Goal: Information Seeking & Learning: Learn about a topic

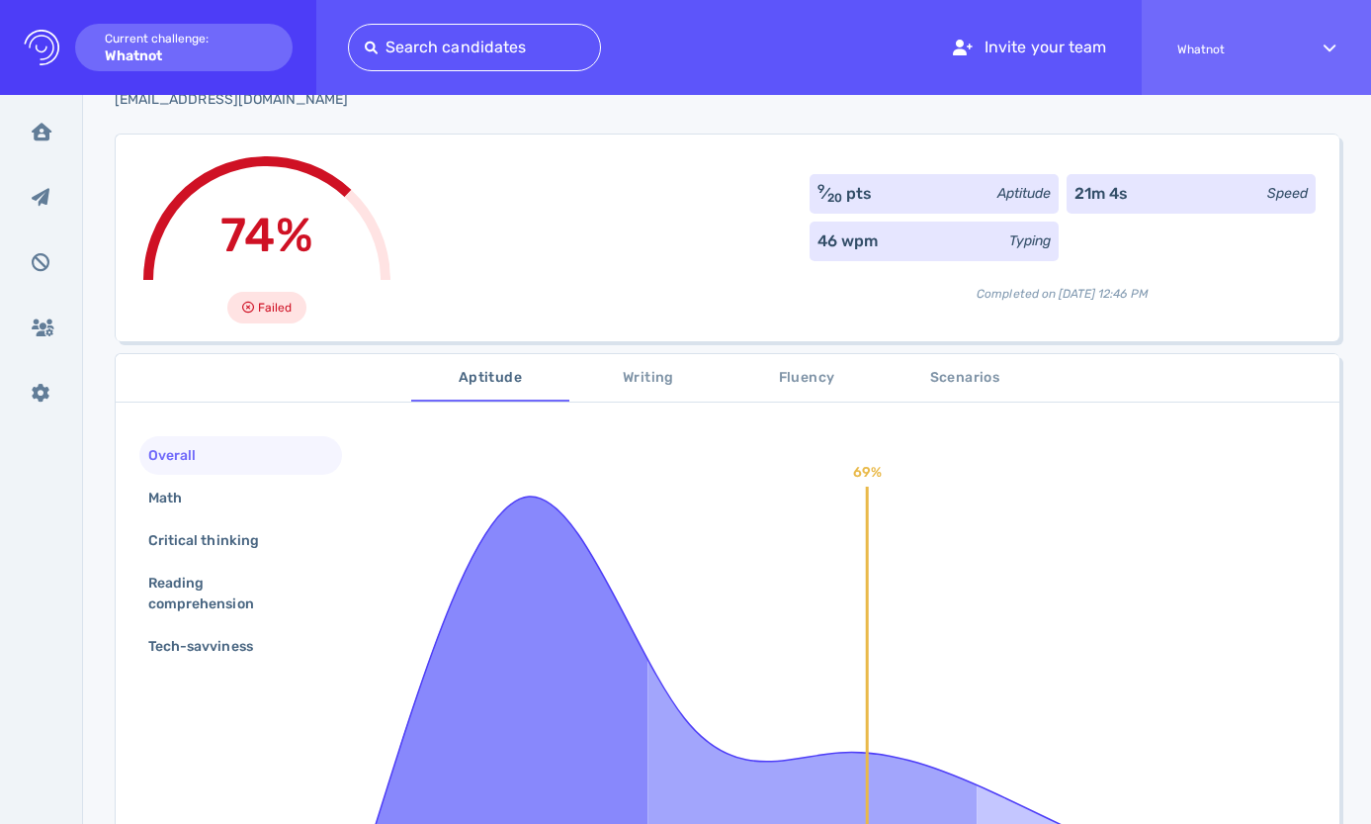
scroll to position [142, 0]
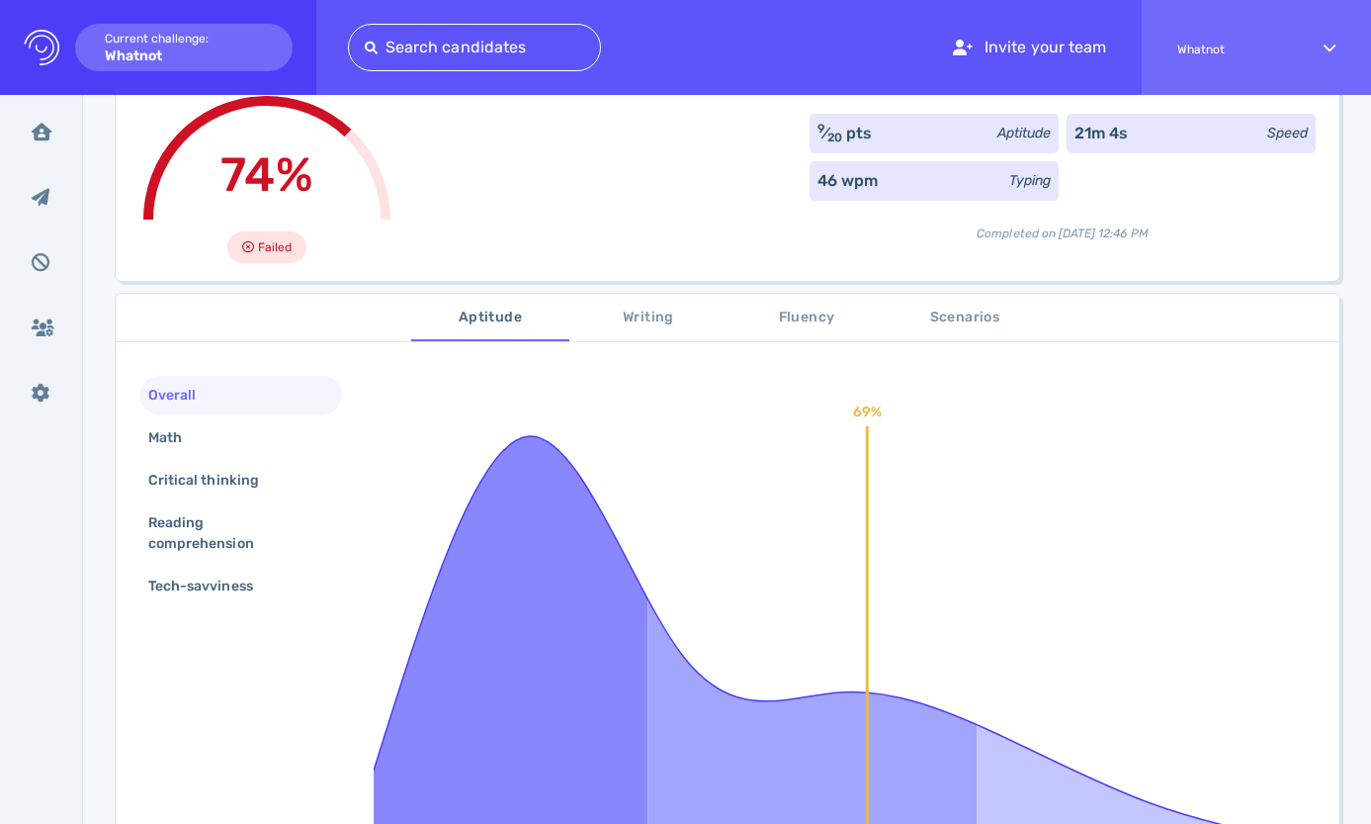
click at [659, 321] on span "Writing" at bounding box center [648, 318] width 134 height 25
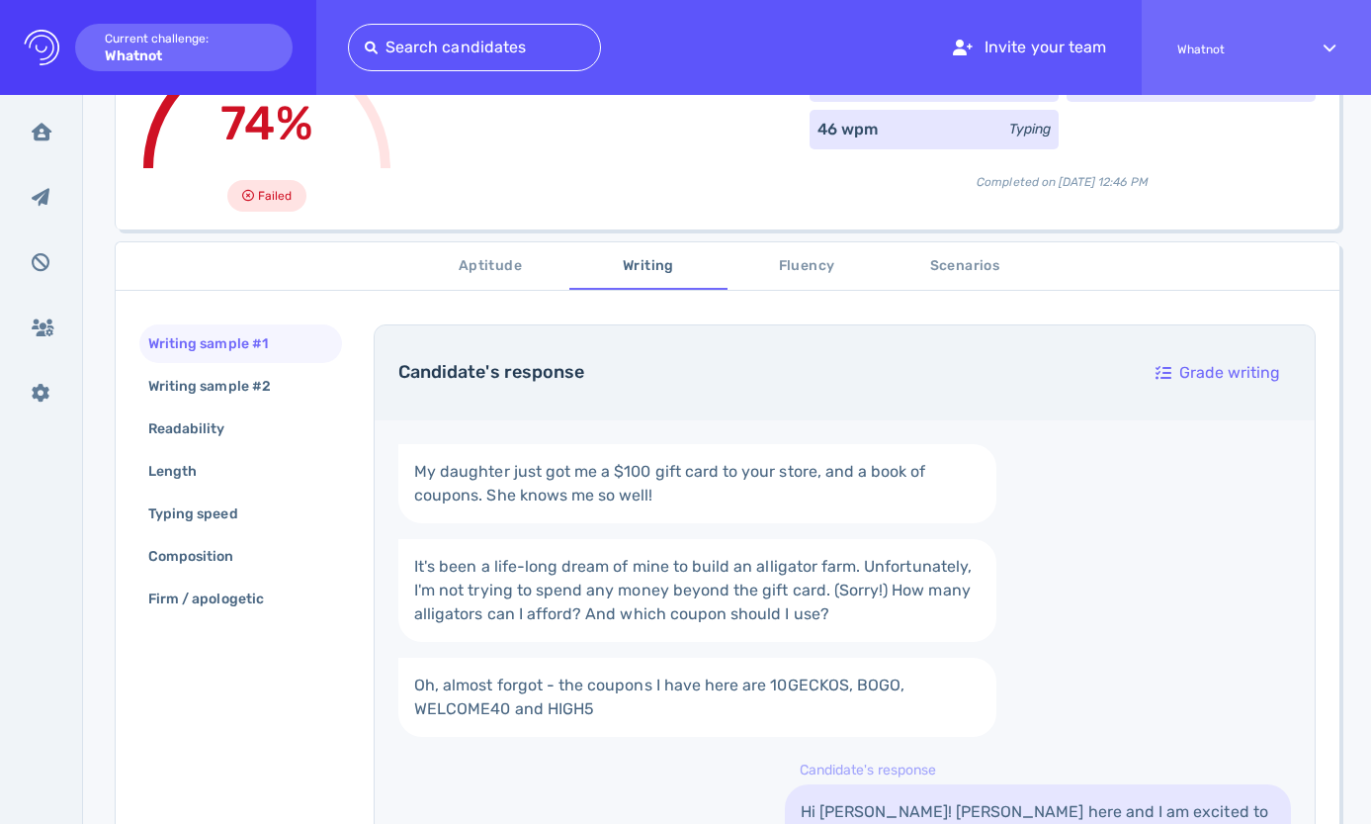
scroll to position [106, 0]
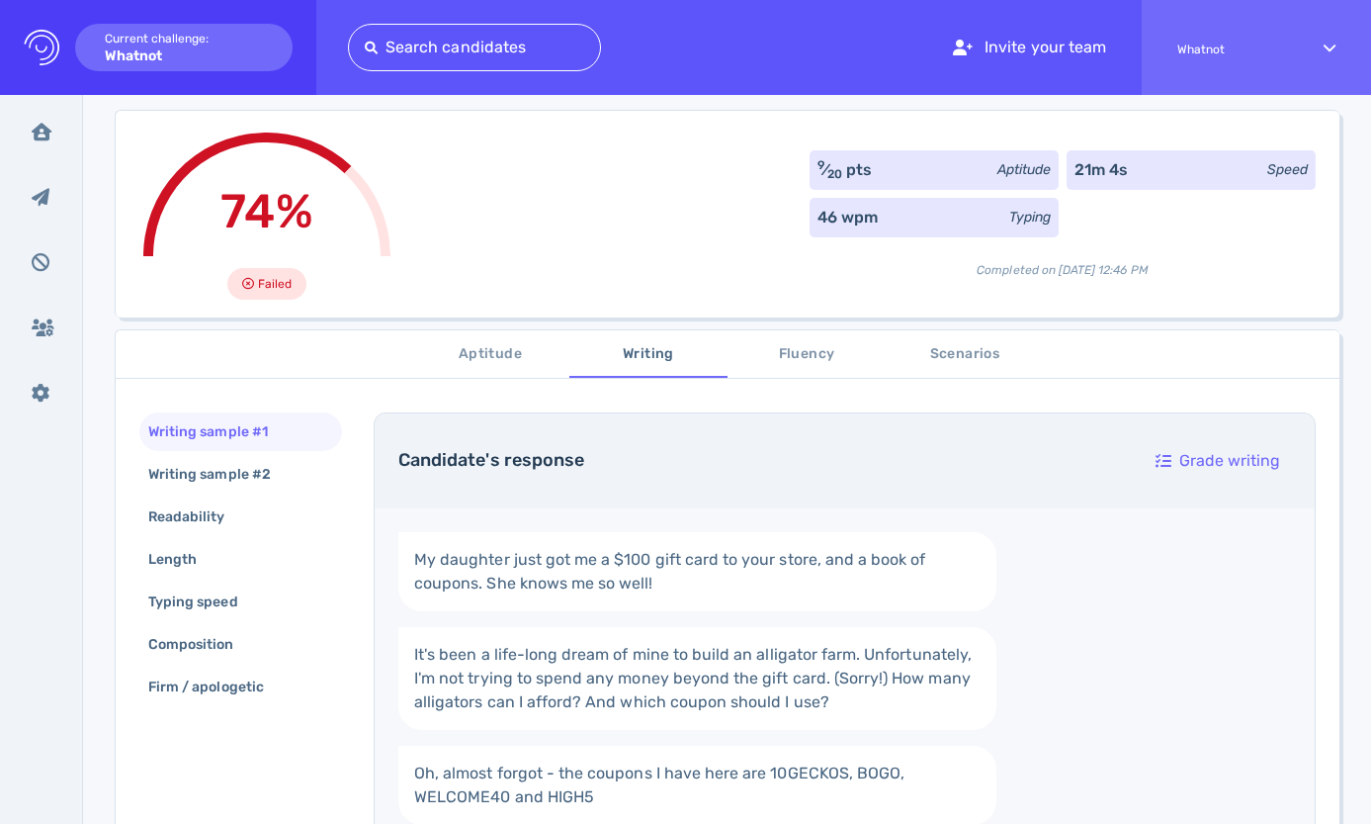
click at [800, 355] on span "Fluency" at bounding box center [807, 354] width 134 height 25
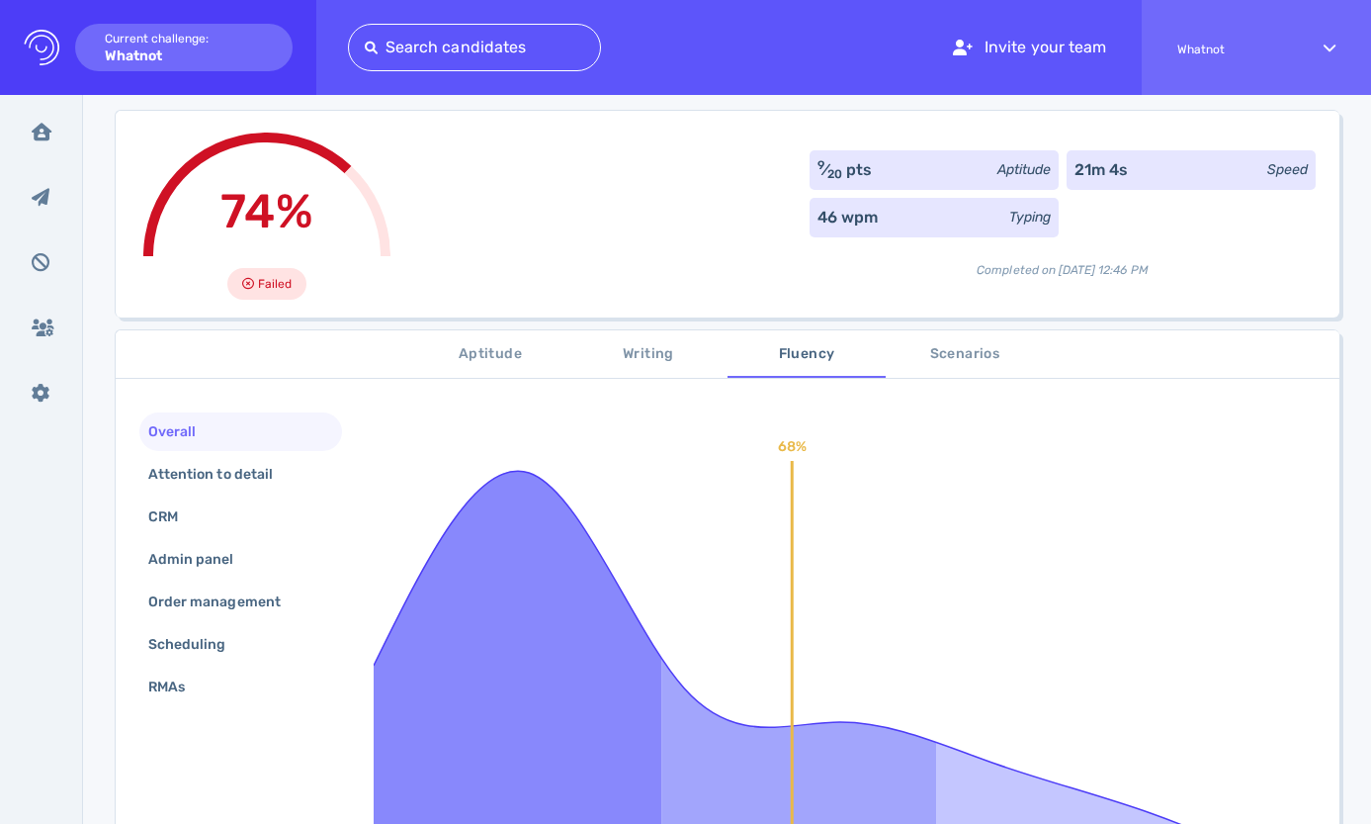
click at [953, 351] on span "Scenarios" at bounding box center [965, 354] width 134 height 25
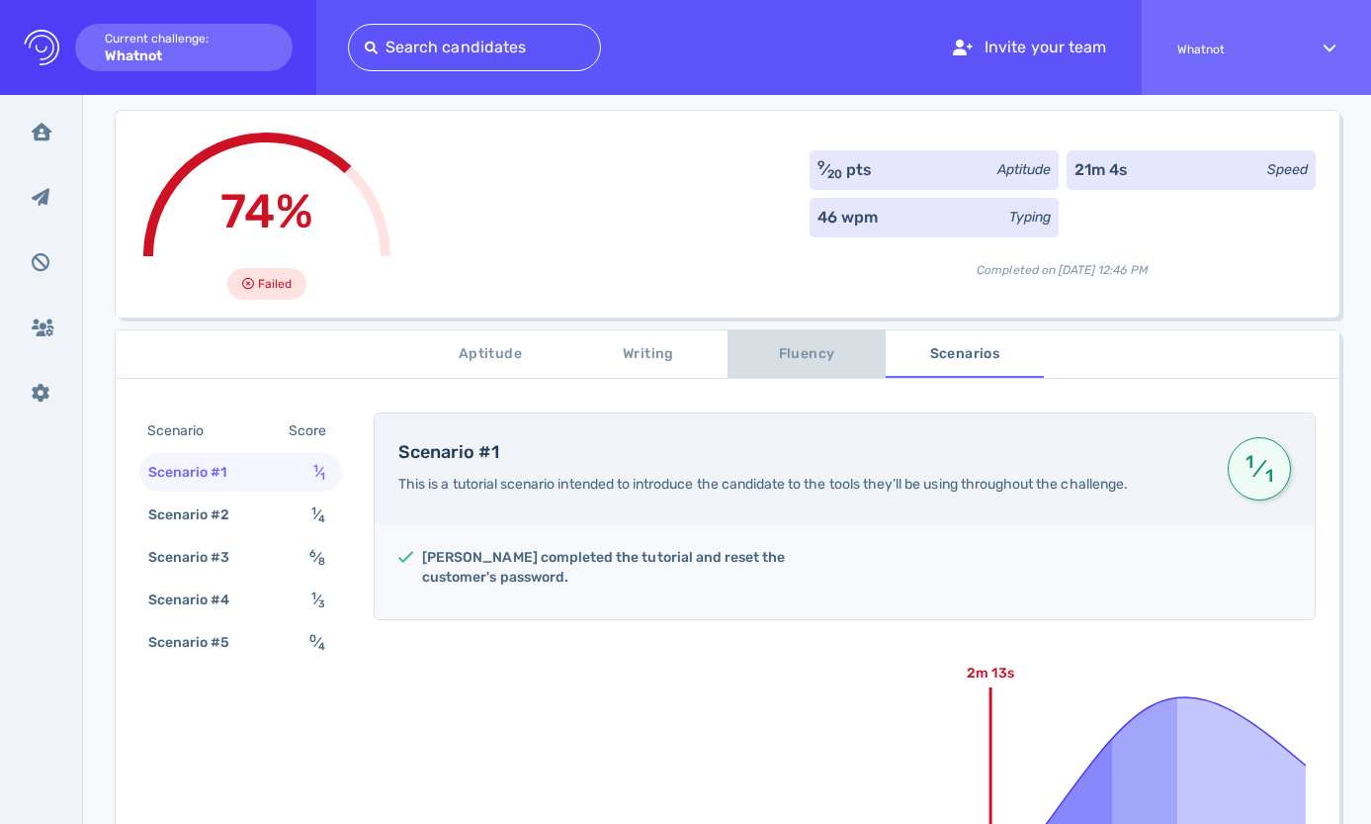
click at [804, 351] on span "Fluency" at bounding box center [807, 354] width 134 height 25
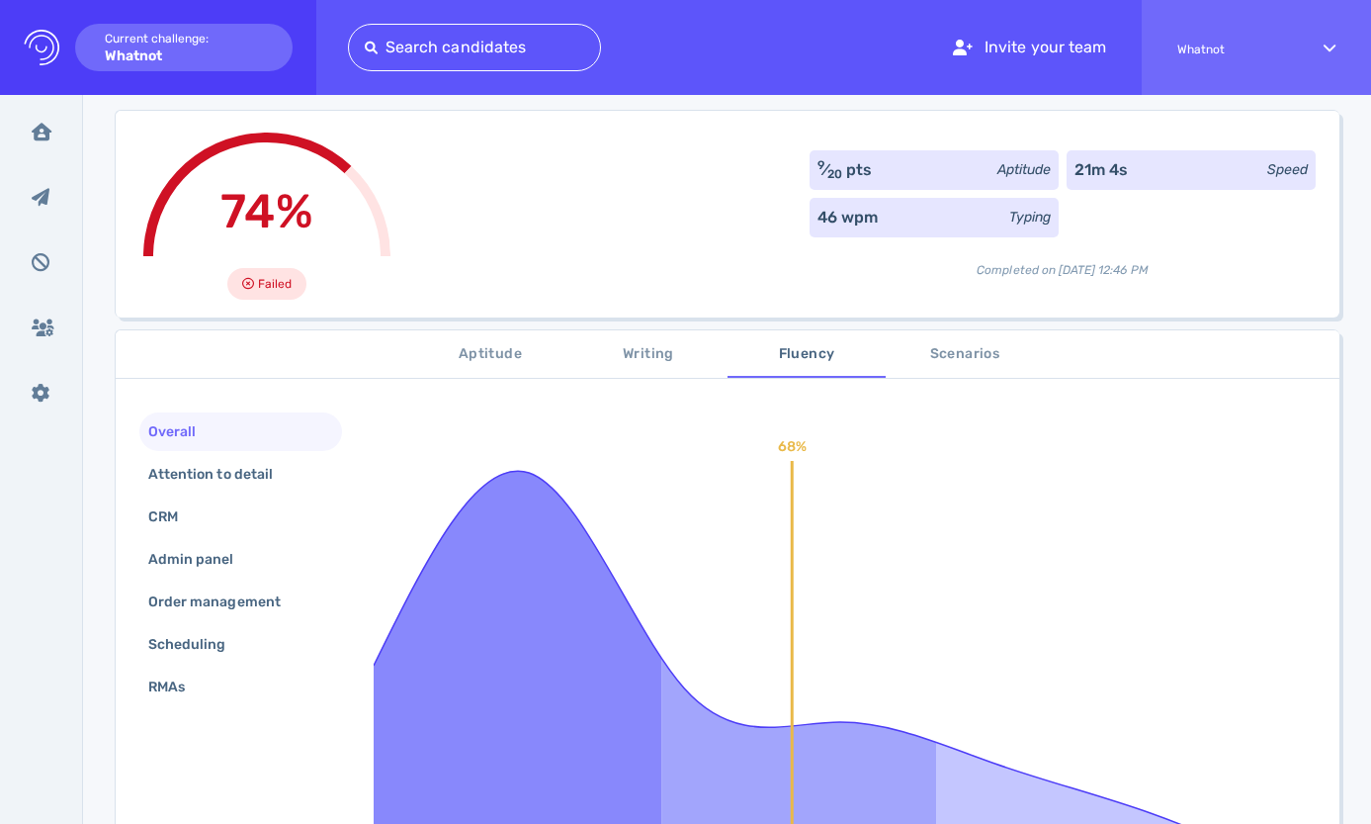
click at [946, 361] on span "Scenarios" at bounding box center [965, 354] width 134 height 25
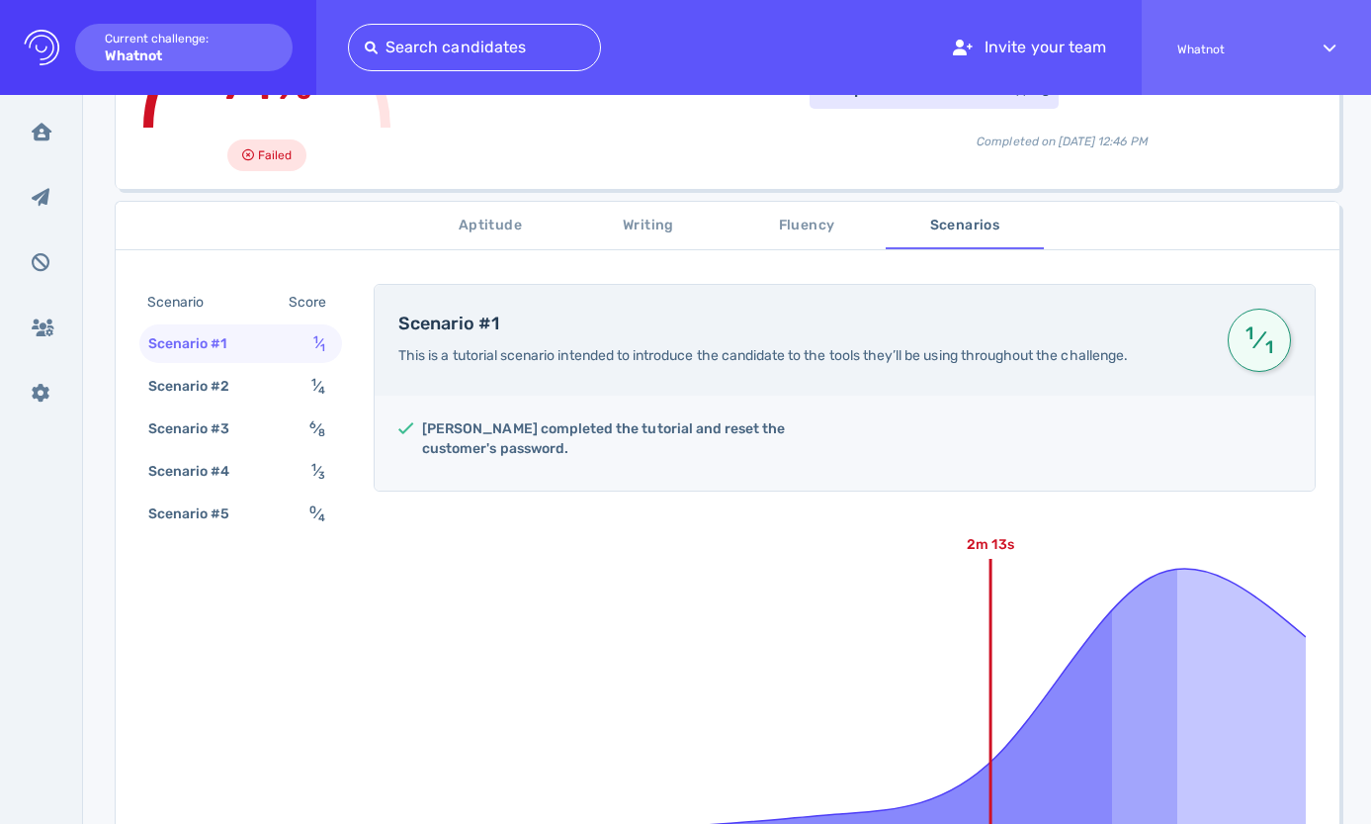
scroll to position [232, 0]
drag, startPoint x: 813, startPoint y: 237, endPoint x: 800, endPoint y: 238, distance: 12.9
click at [813, 237] on span "Fluency" at bounding box center [807, 228] width 134 height 25
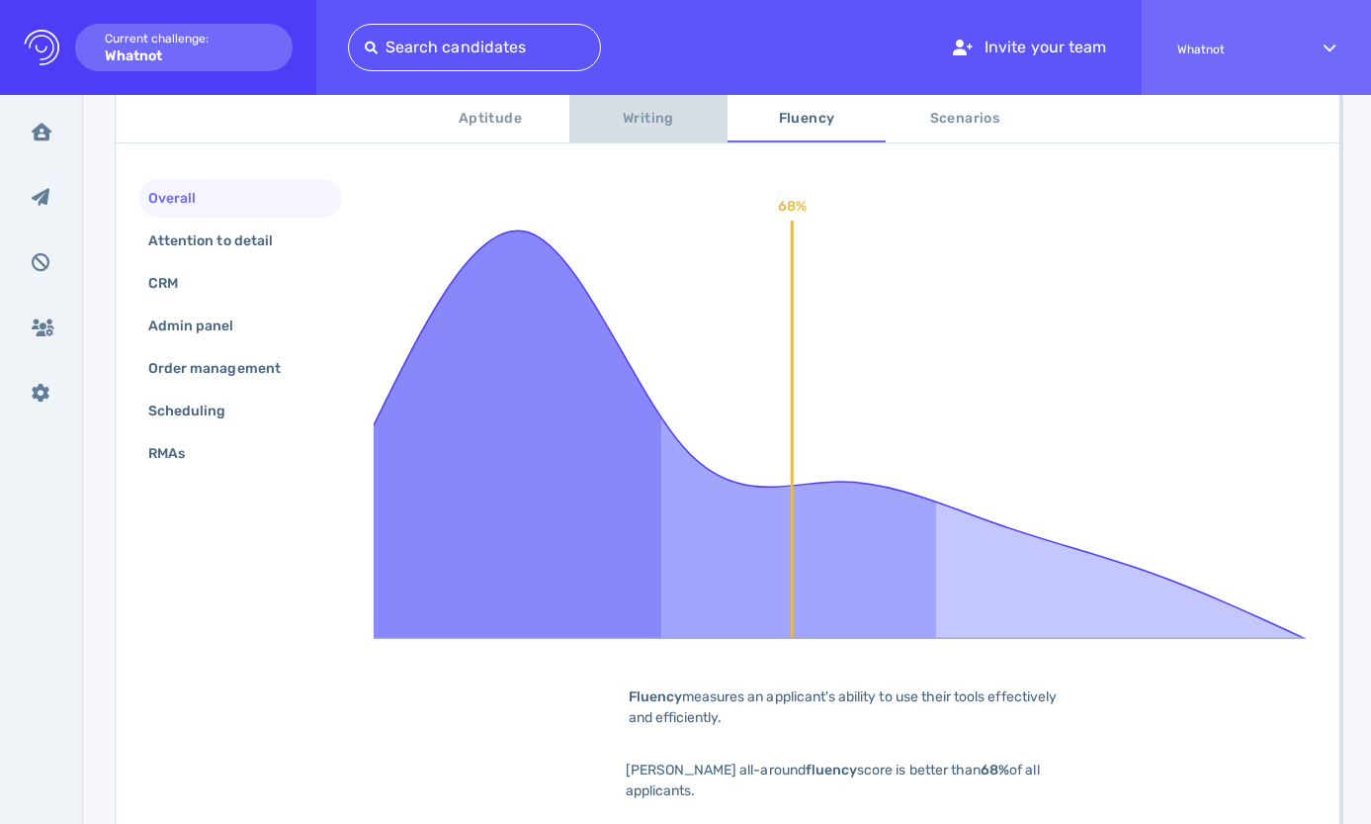
click at [638, 126] on span "Writing" at bounding box center [648, 119] width 134 height 25
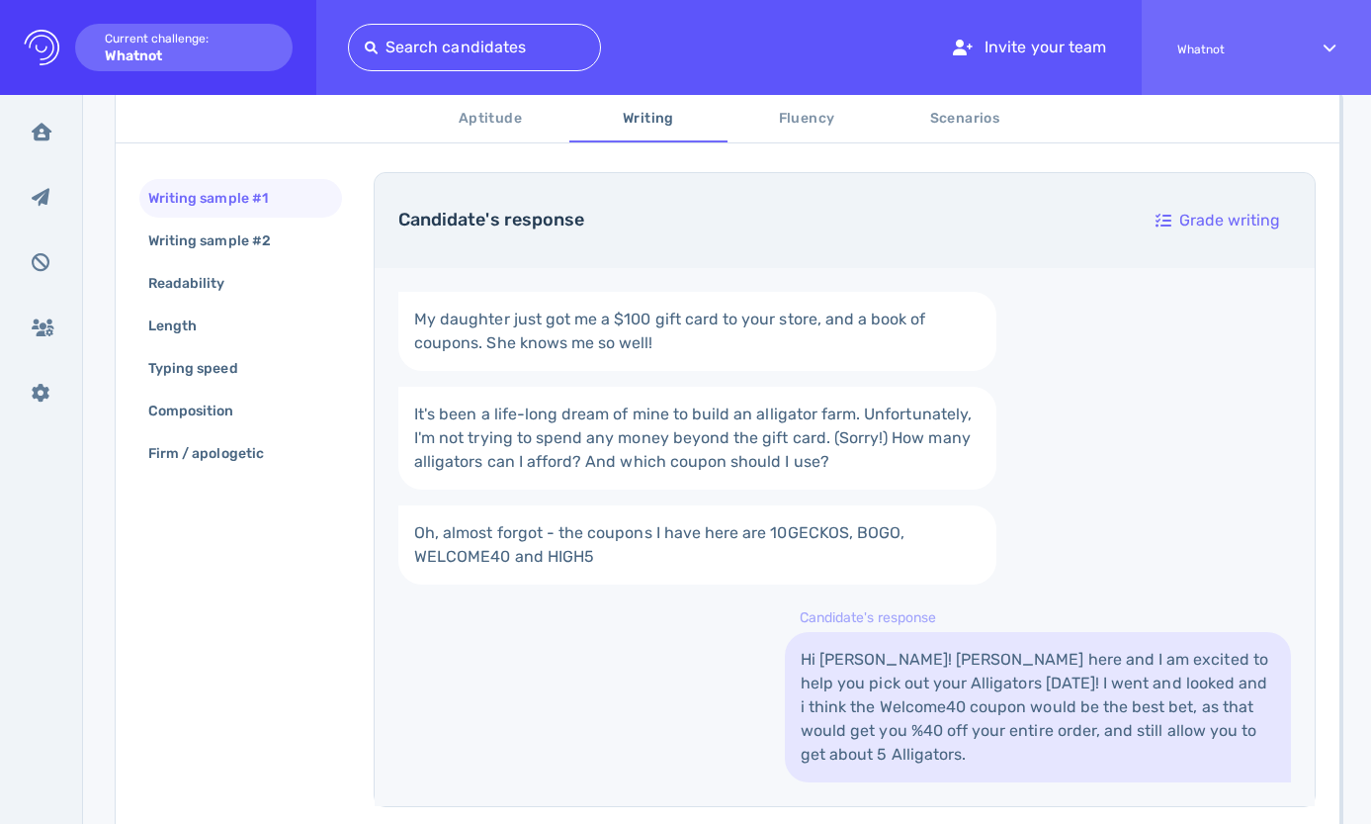
click at [504, 120] on span "Aptitude" at bounding box center [490, 119] width 134 height 25
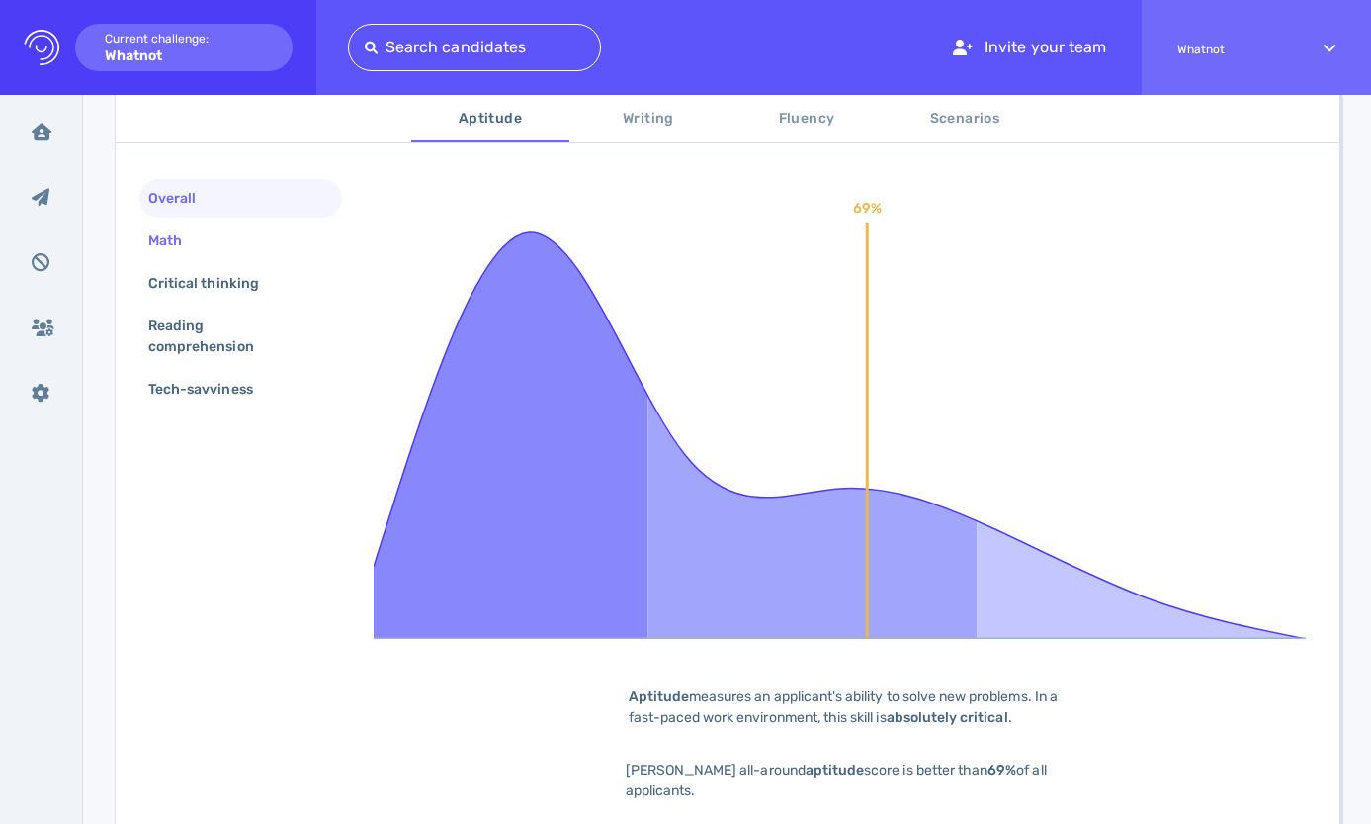
click at [192, 238] on div "Math" at bounding box center [174, 240] width 61 height 29
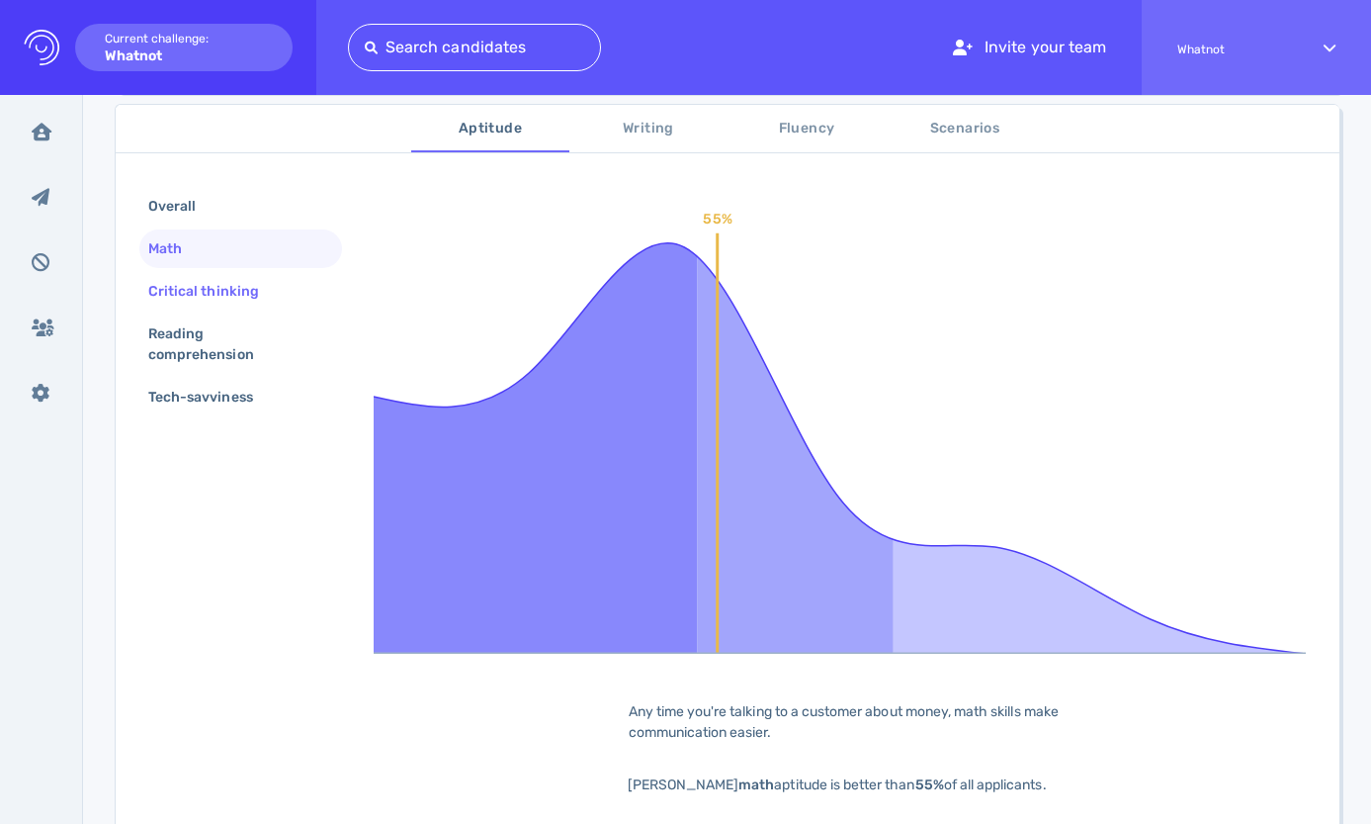
scroll to position [318, 0]
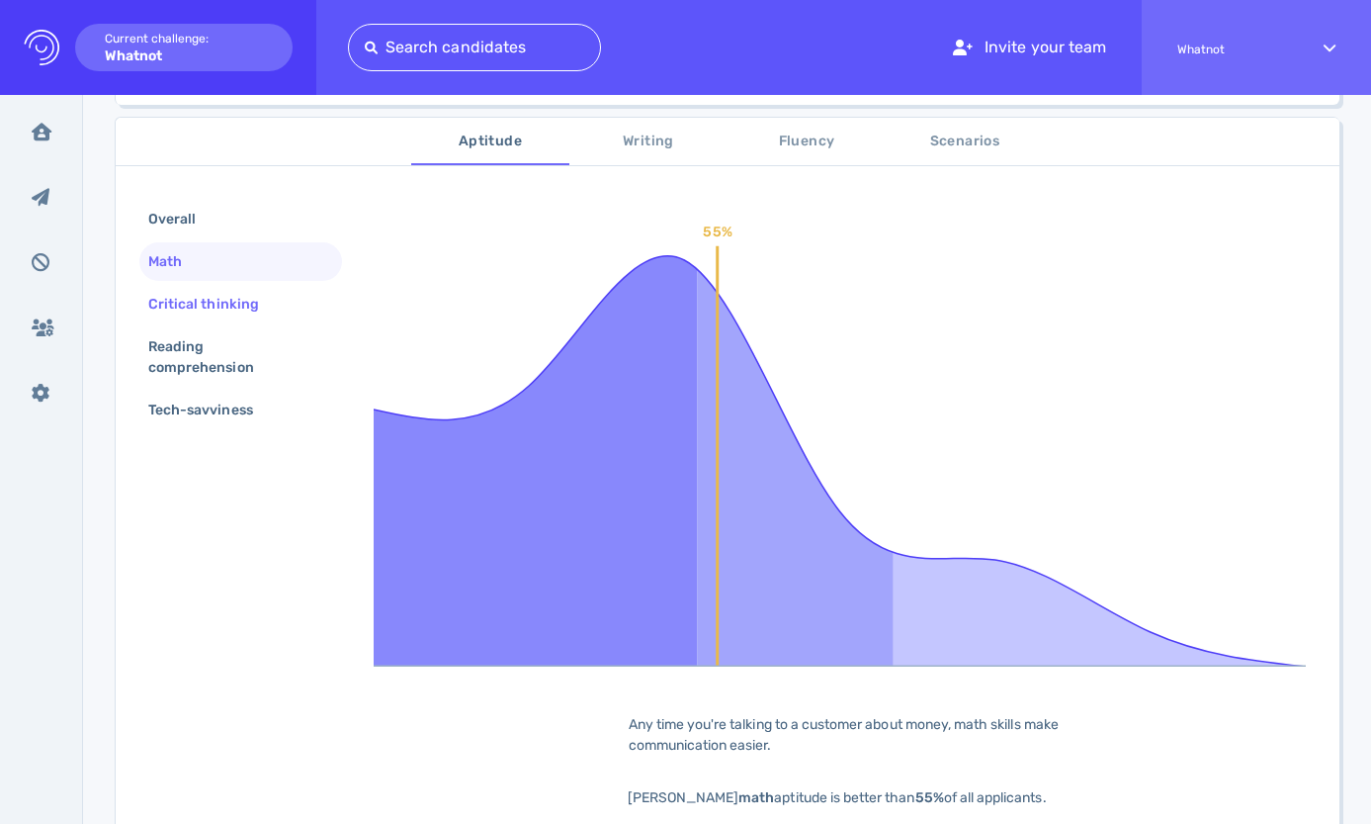
click at [231, 298] on div "Critical thinking" at bounding box center [213, 304] width 138 height 29
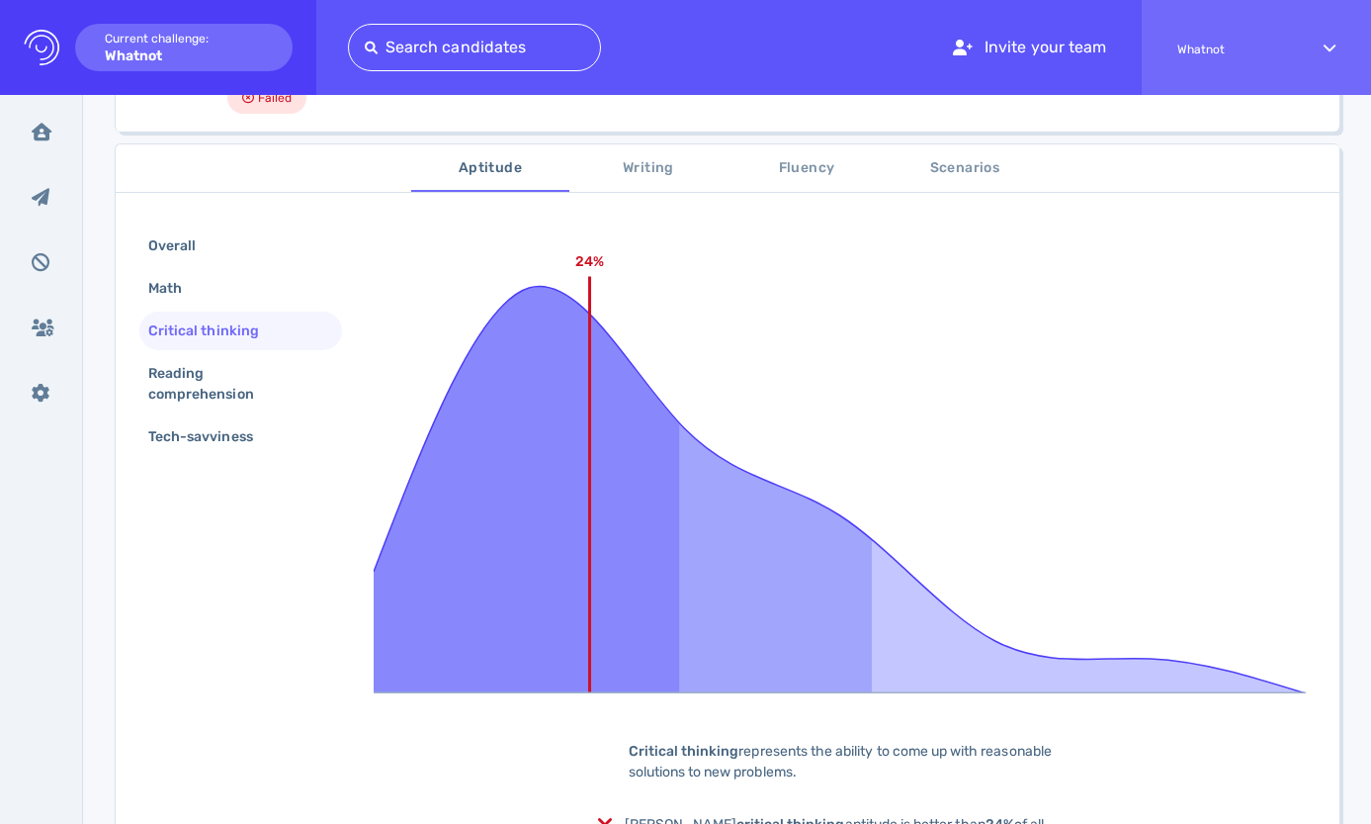
scroll to position [259, 0]
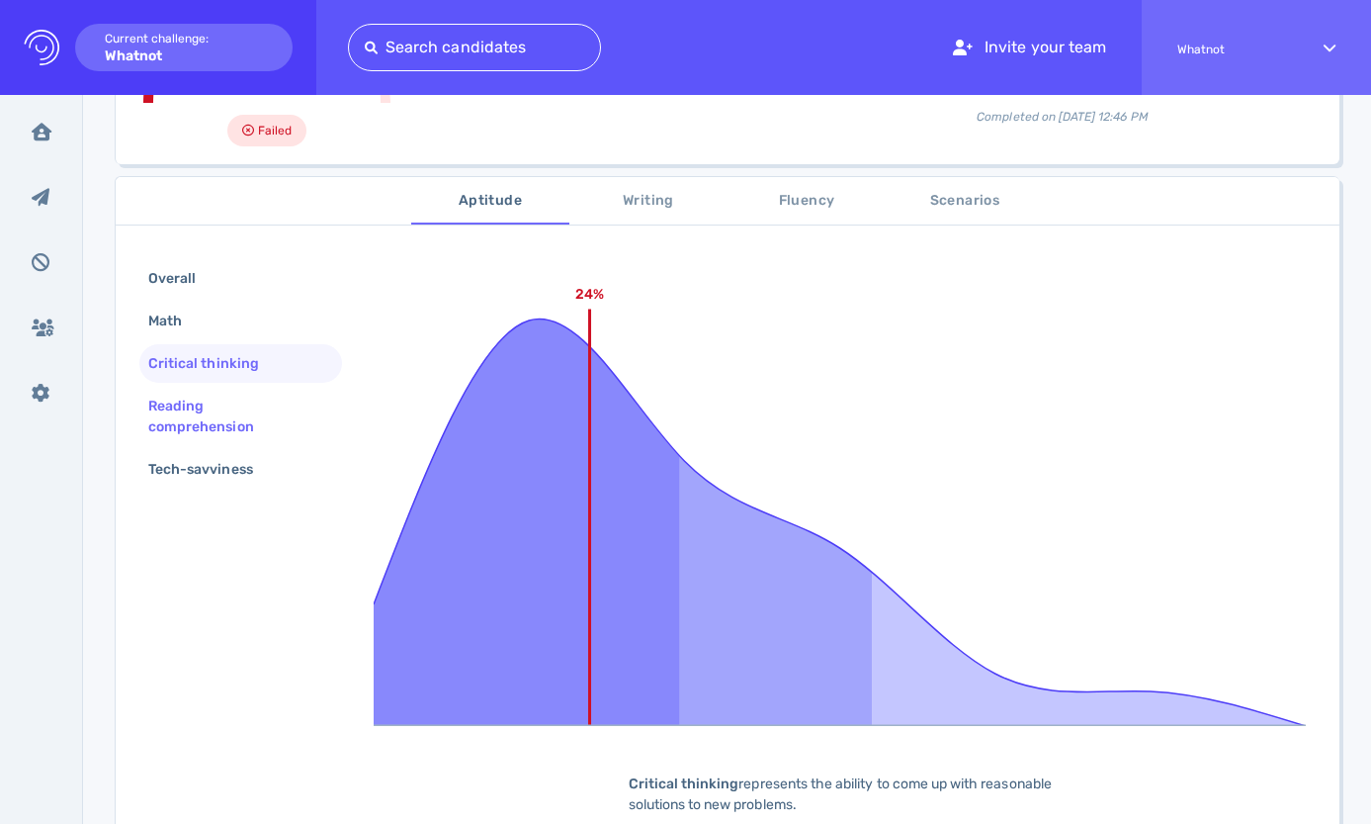
click at [201, 409] on div "Reading comprehension" at bounding box center [232, 416] width 177 height 49
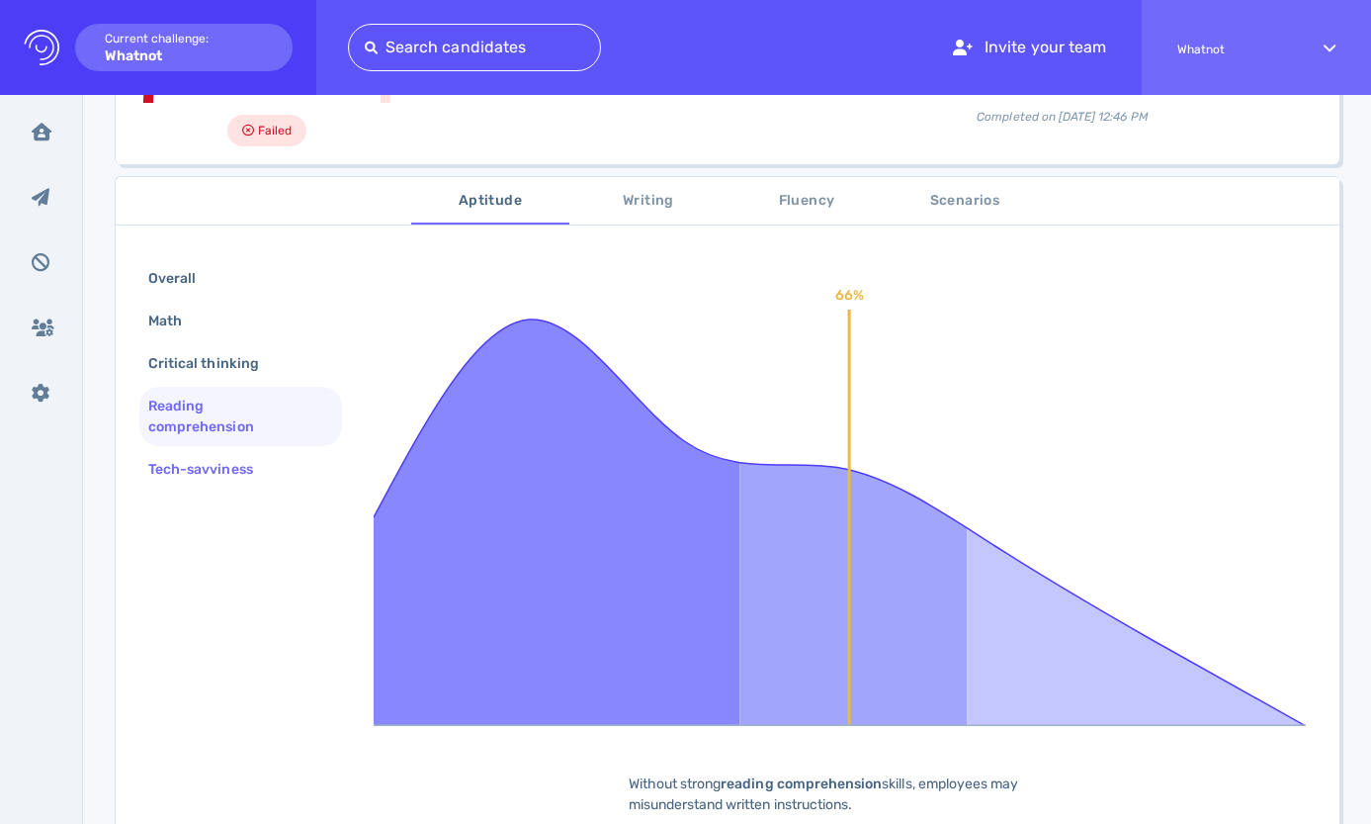
click at [205, 471] on div "Tech-savviness" at bounding box center [210, 469] width 132 height 29
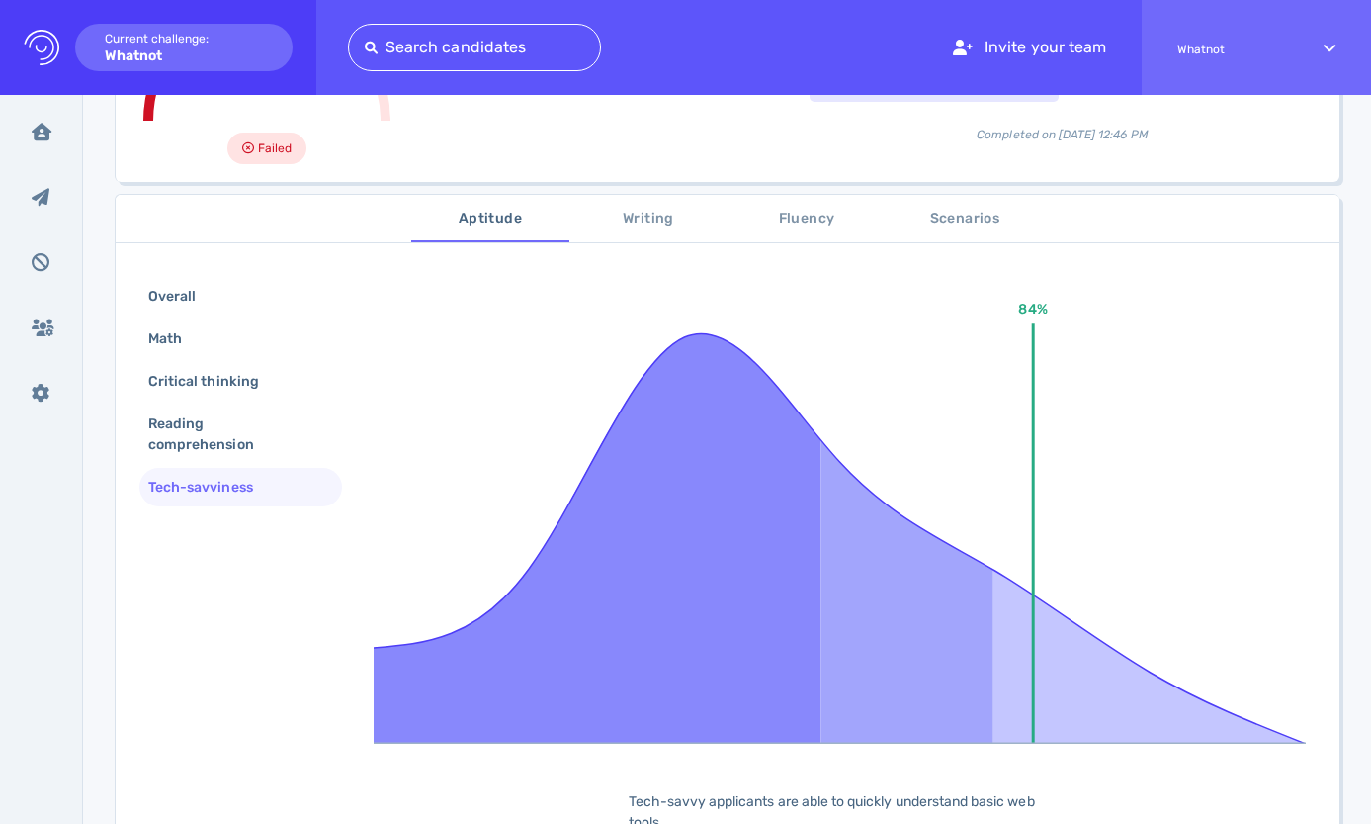
scroll to position [202, 0]
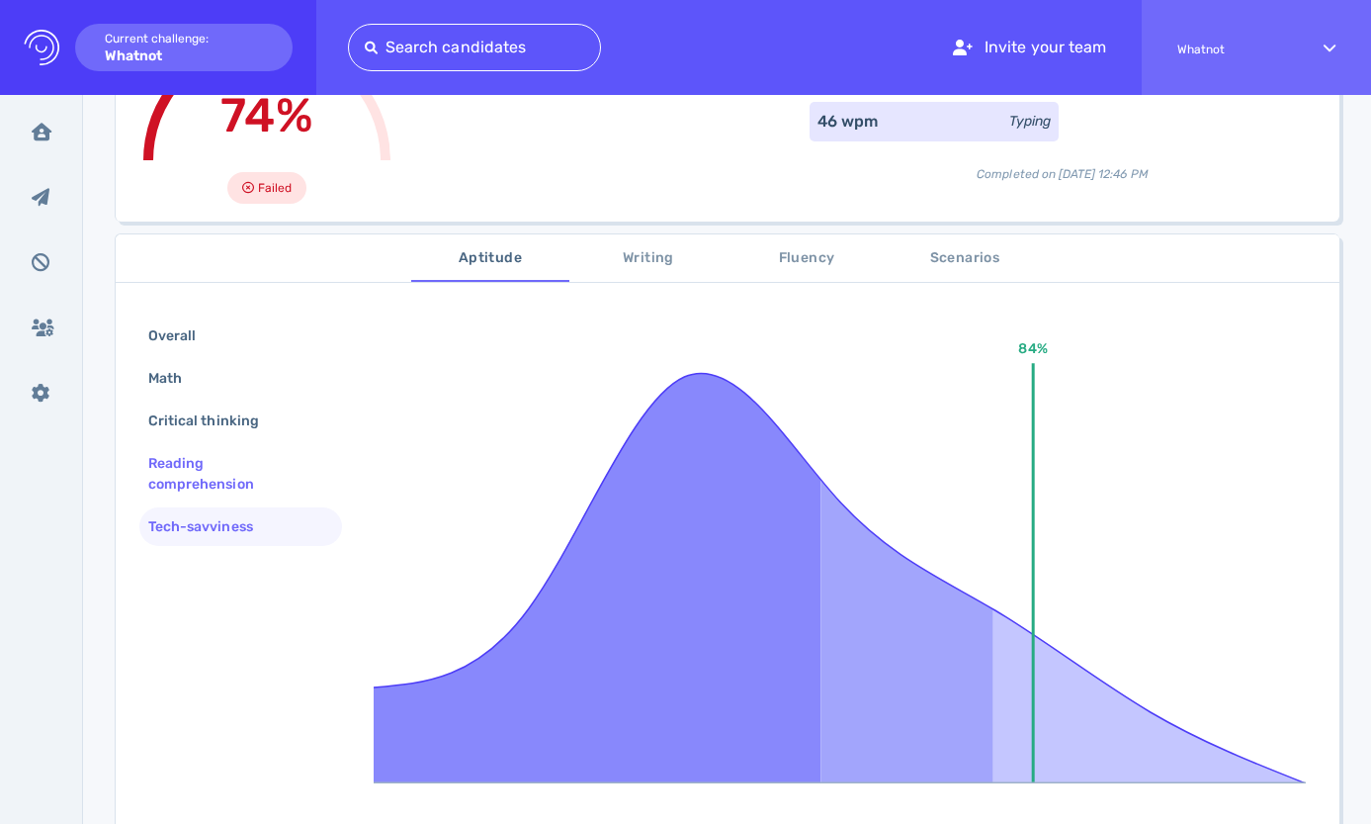
click at [187, 474] on div "Reading comprehension" at bounding box center [232, 473] width 177 height 49
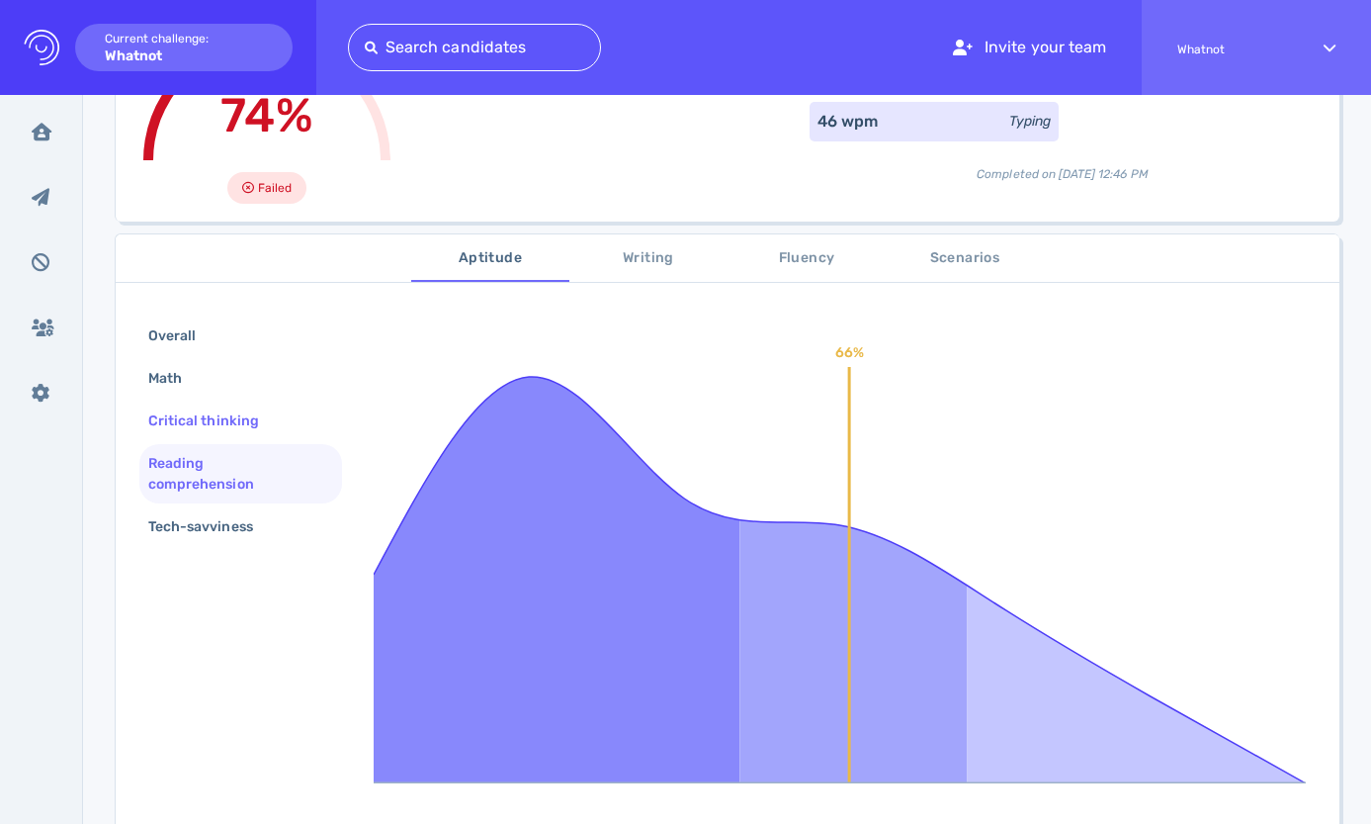
click at [227, 423] on div "Critical thinking" at bounding box center [213, 420] width 138 height 29
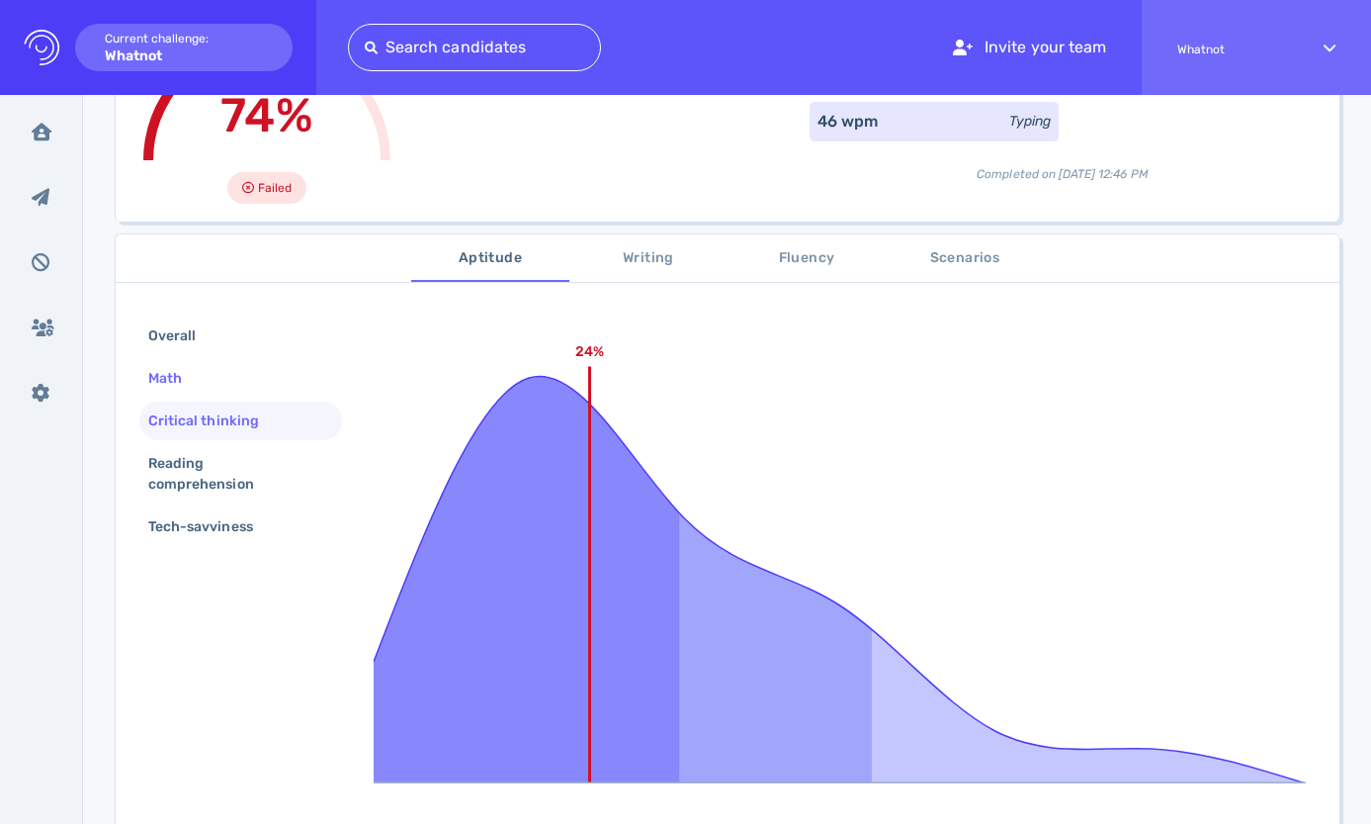
click at [196, 382] on div "Math" at bounding box center [174, 378] width 61 height 29
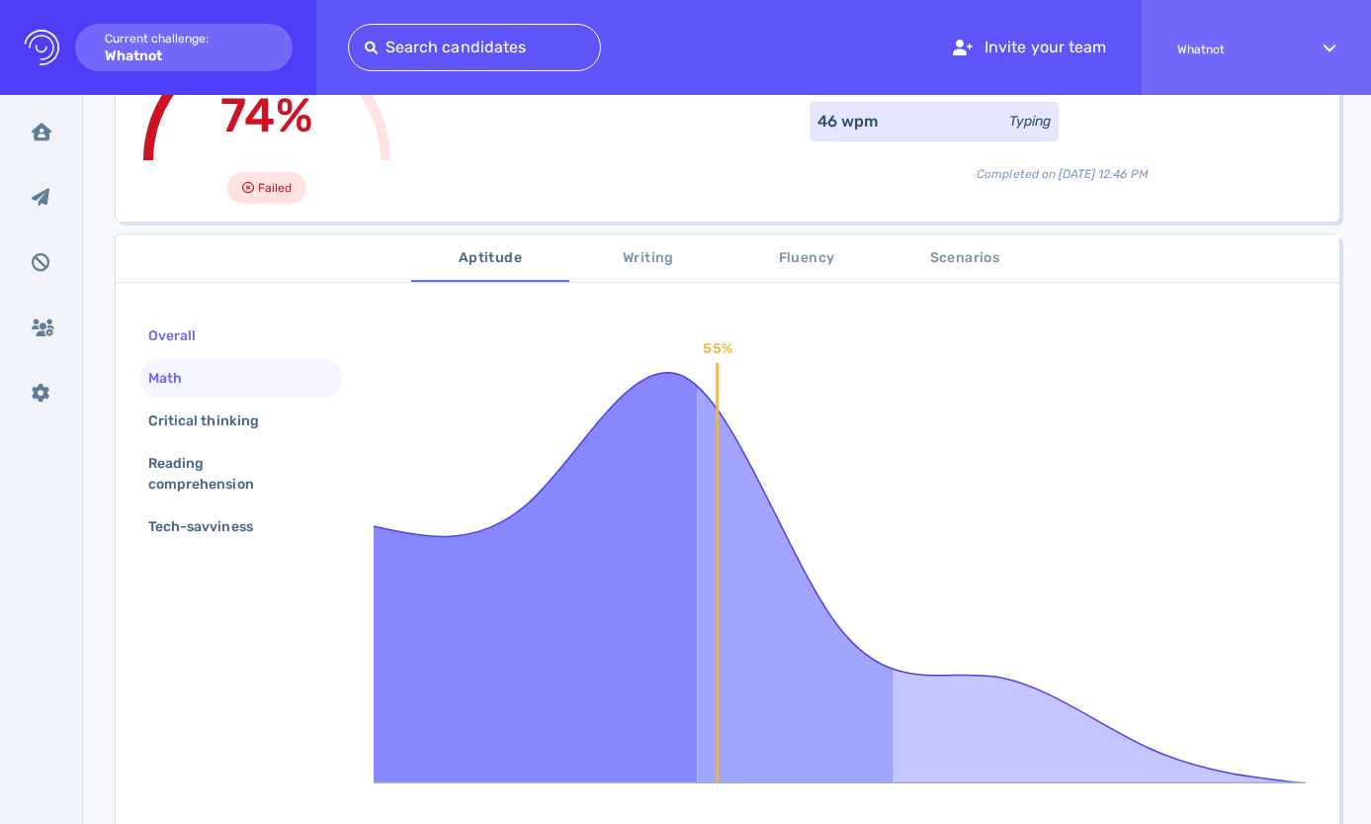
click at [202, 331] on div "Overall" at bounding box center [181, 335] width 75 height 29
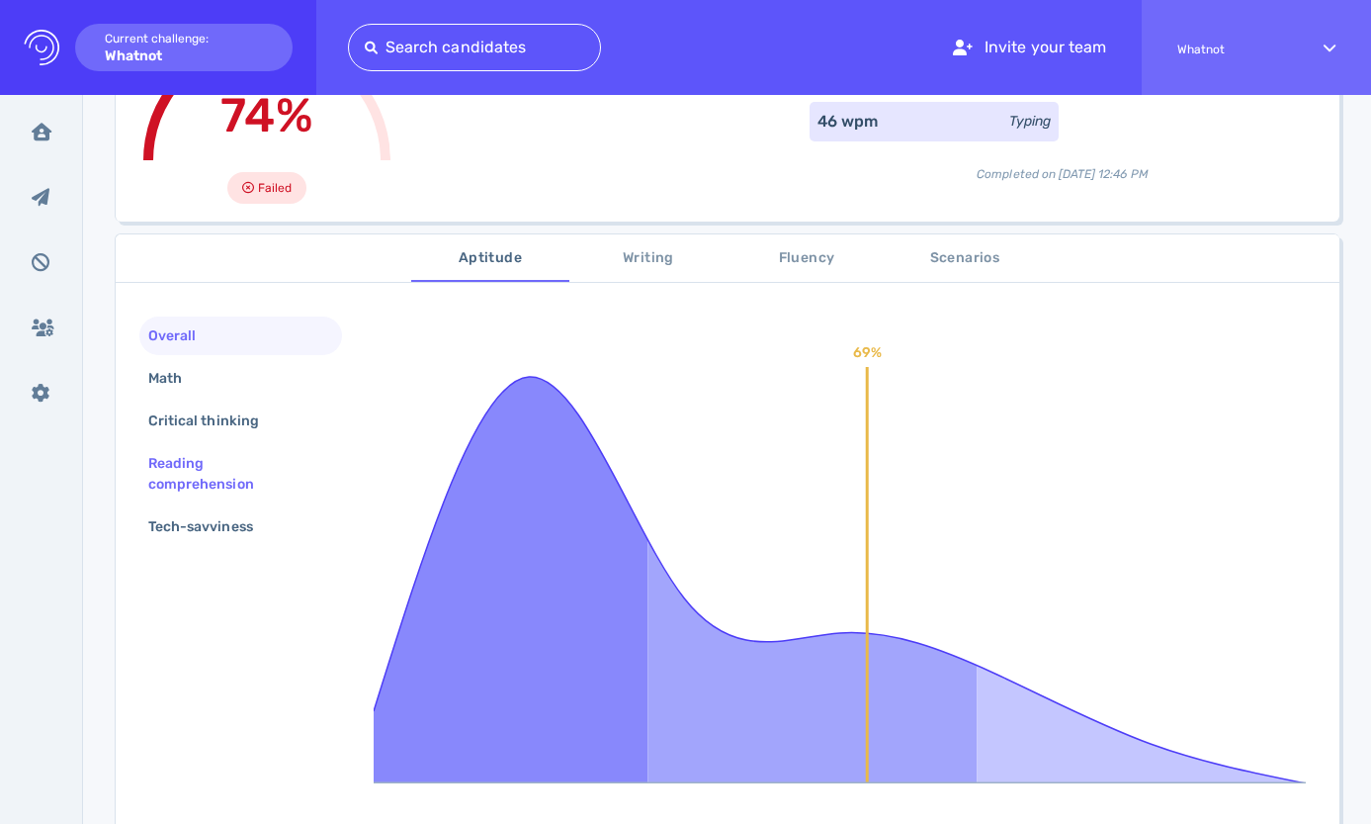
click at [194, 454] on div "Reading comprehension" at bounding box center [232, 473] width 177 height 49
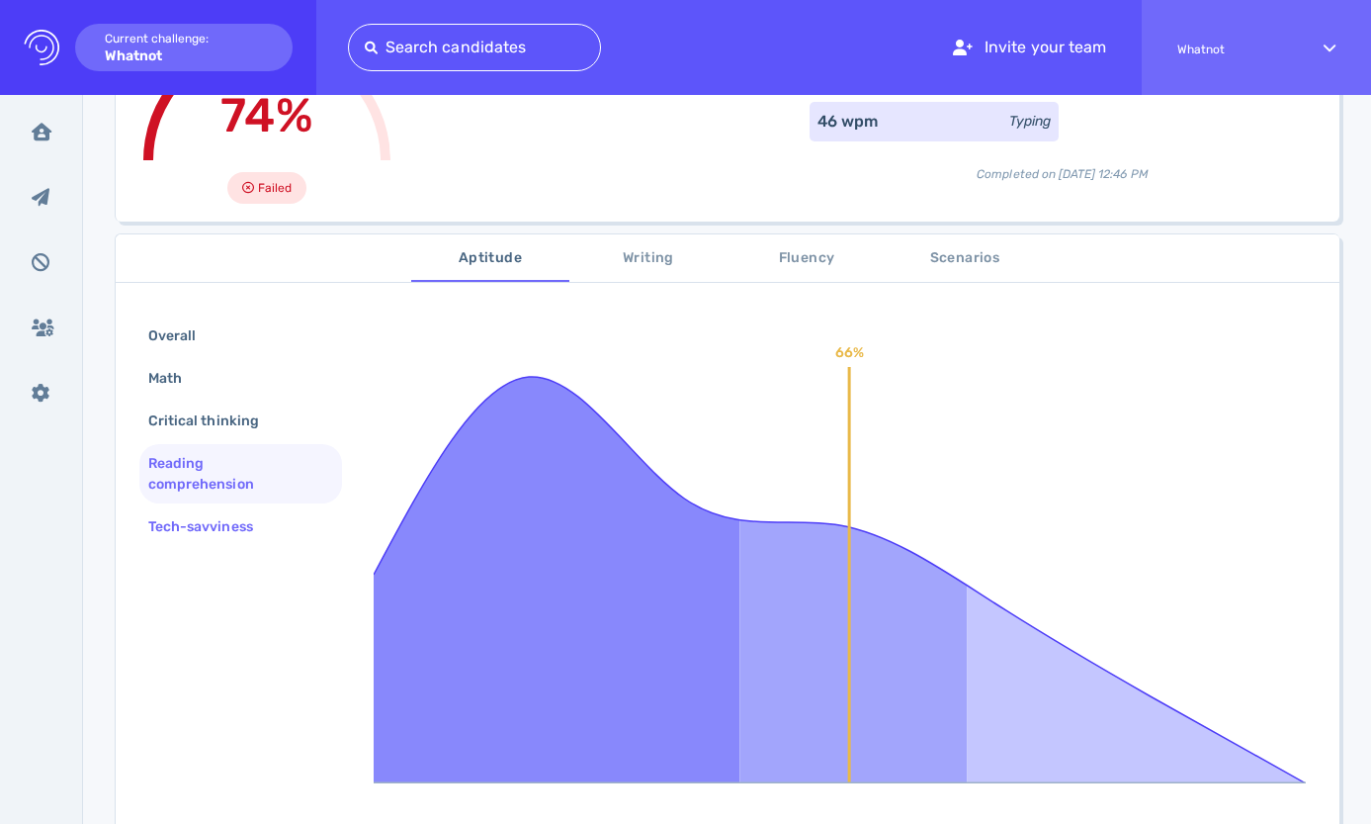
click at [189, 523] on div "Tech-savviness" at bounding box center [210, 526] width 132 height 29
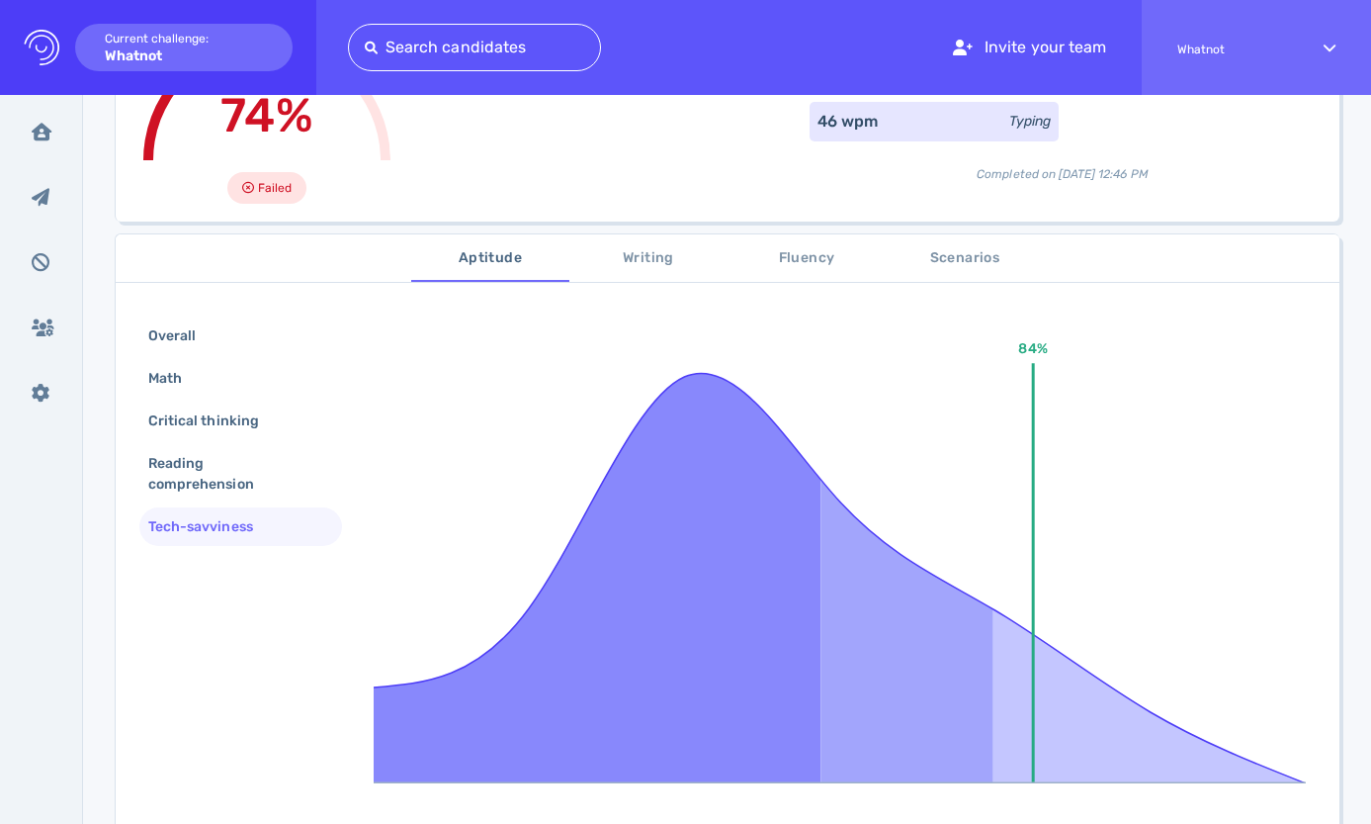
click at [646, 261] on span "Writing" at bounding box center [648, 258] width 134 height 25
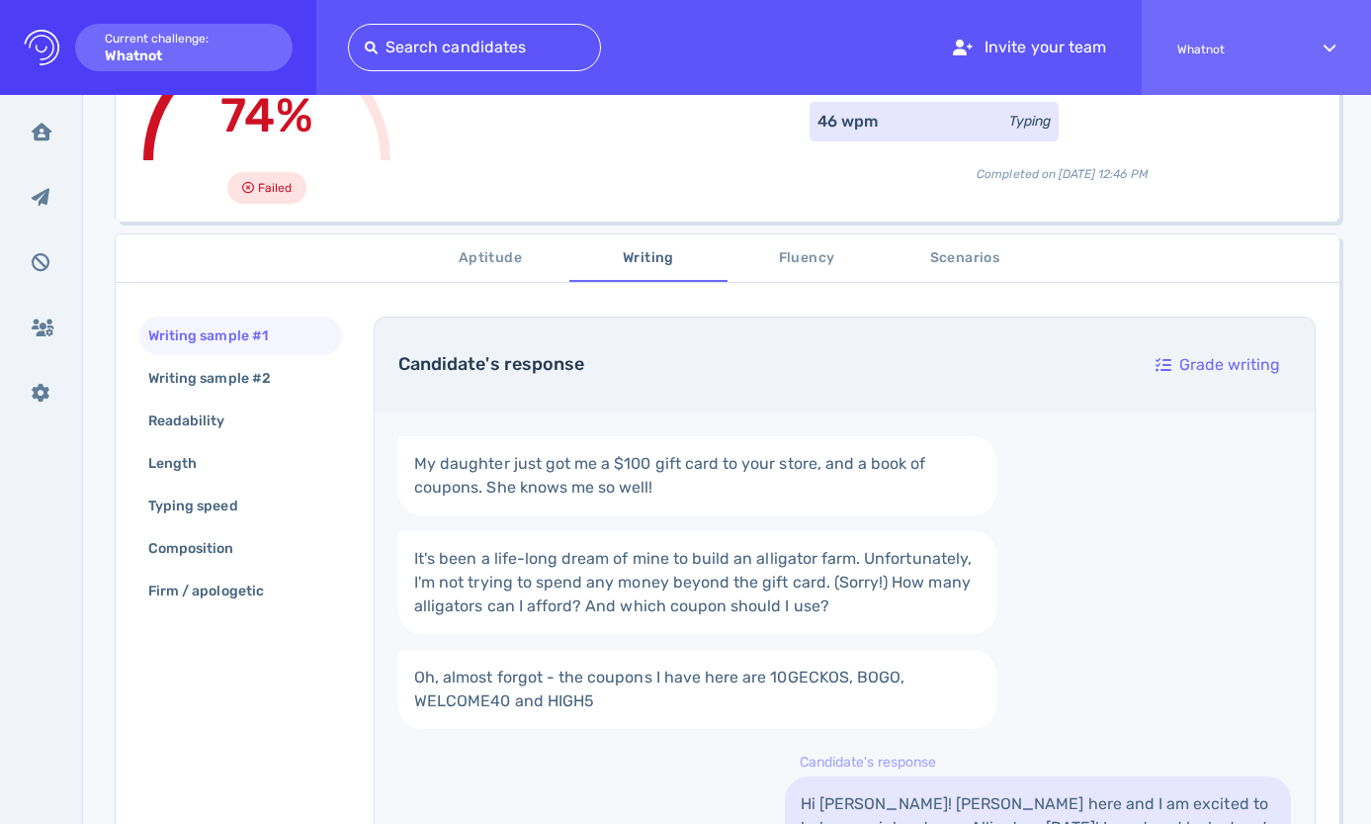
click at [506, 258] on span "Aptitude" at bounding box center [490, 258] width 134 height 25
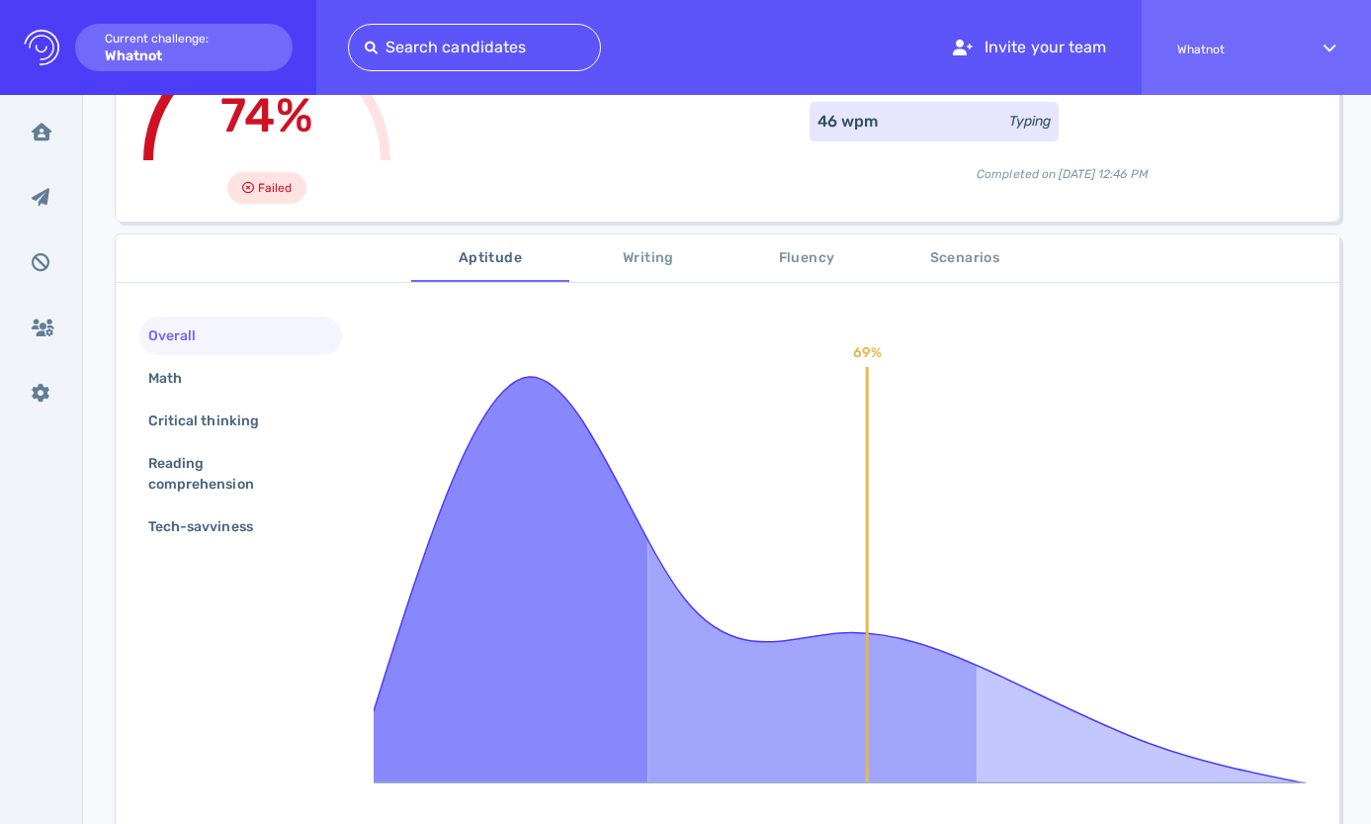
click at [513, 464] on rect at bounding box center [511, 549] width 274 height 467
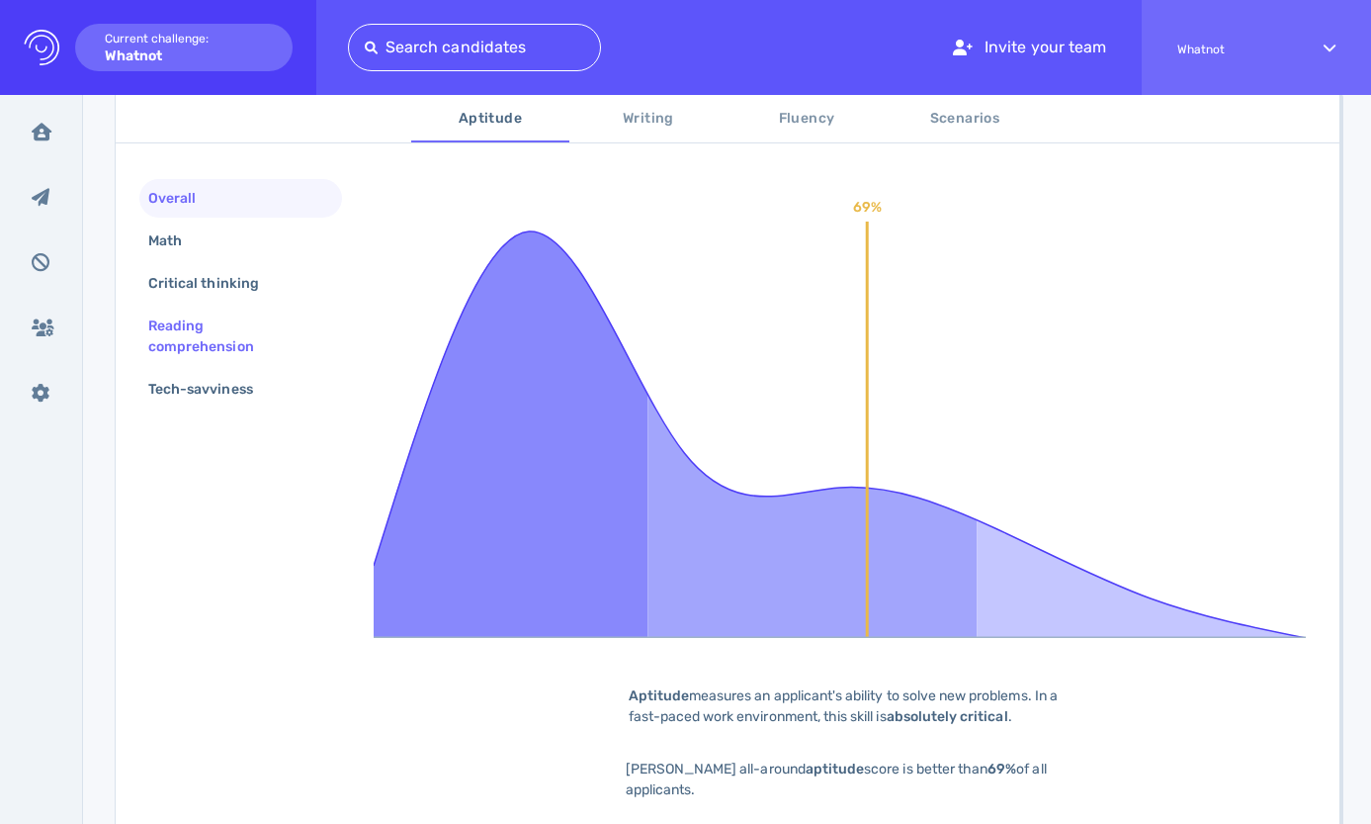
scroll to position [343, 0]
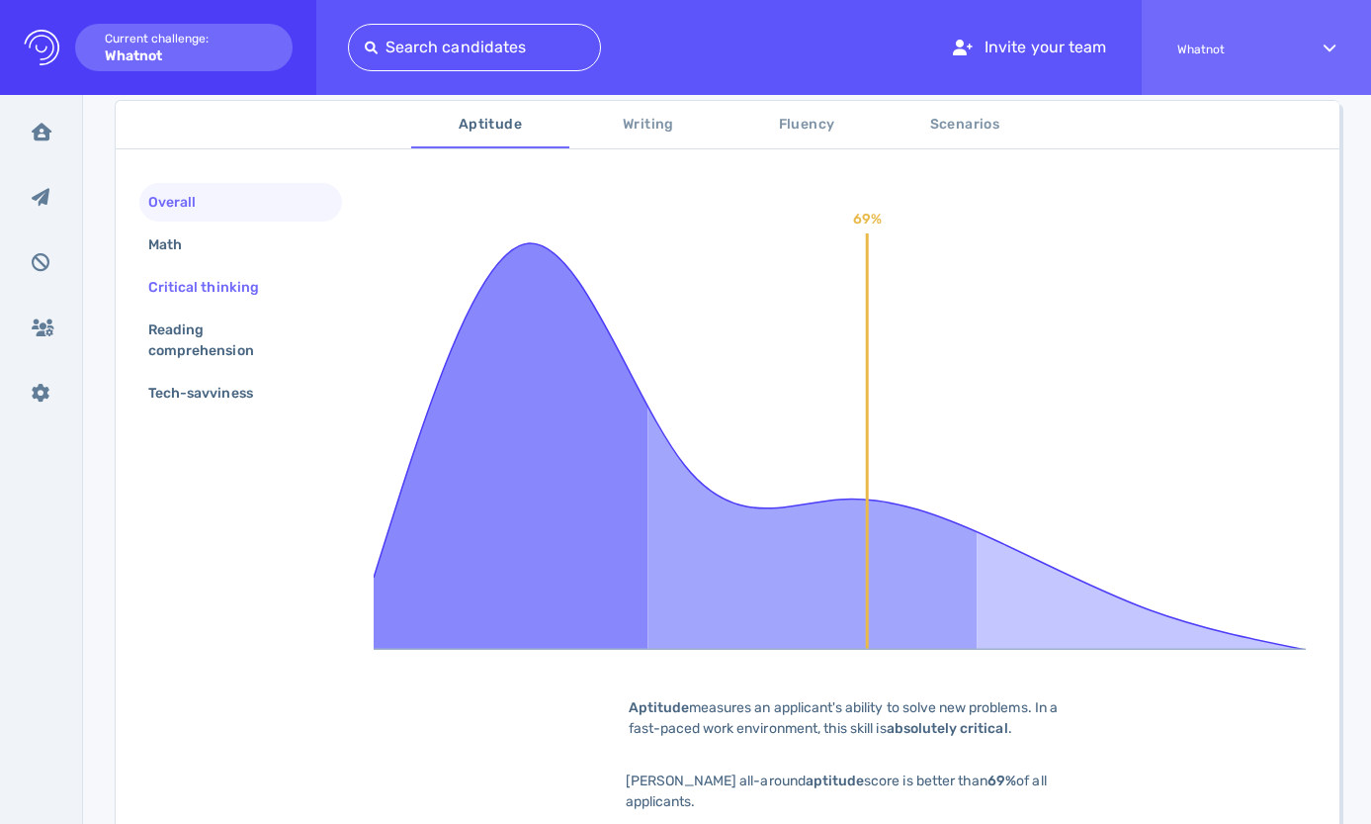
click at [191, 285] on div "Critical thinking" at bounding box center [213, 287] width 138 height 29
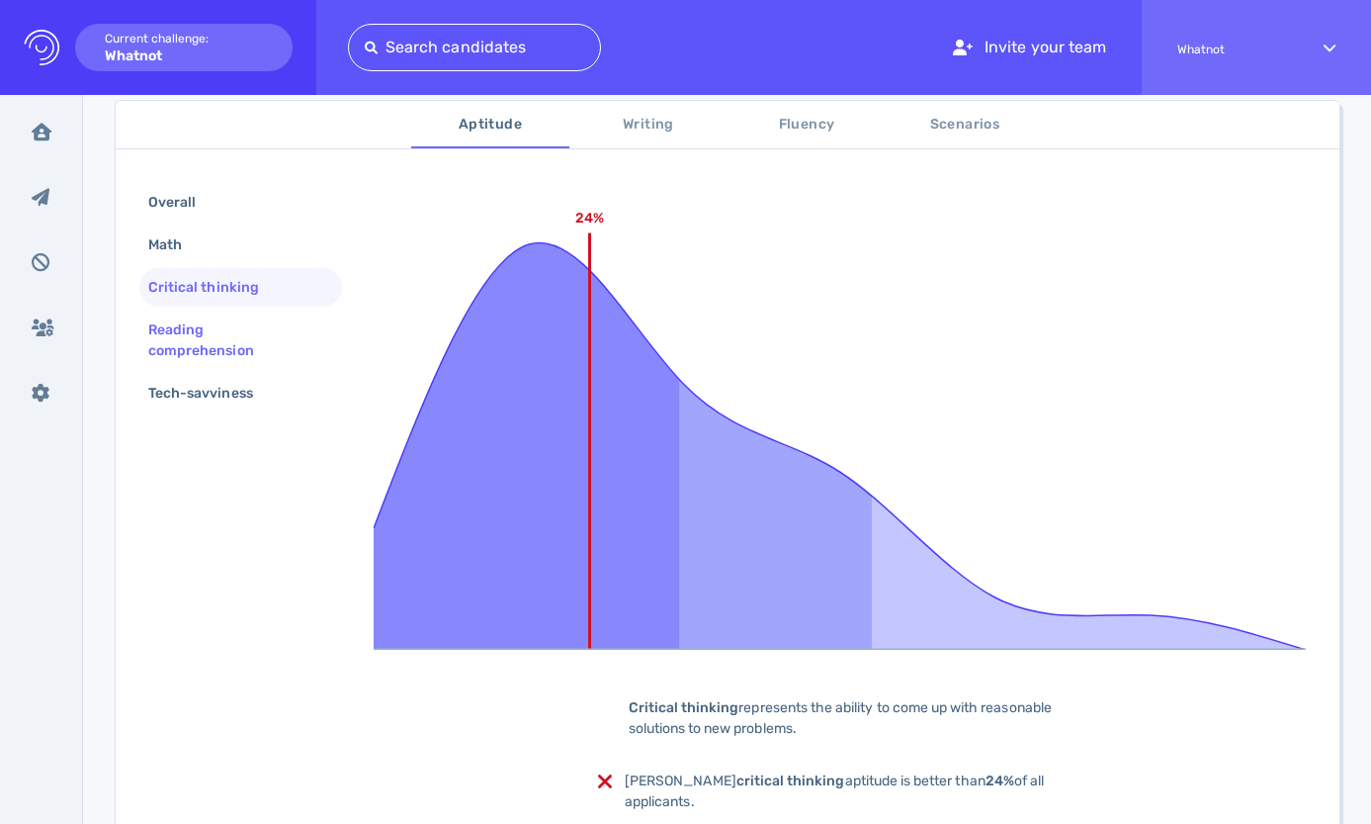
click at [191, 319] on div "Reading comprehension" at bounding box center [232, 339] width 177 height 49
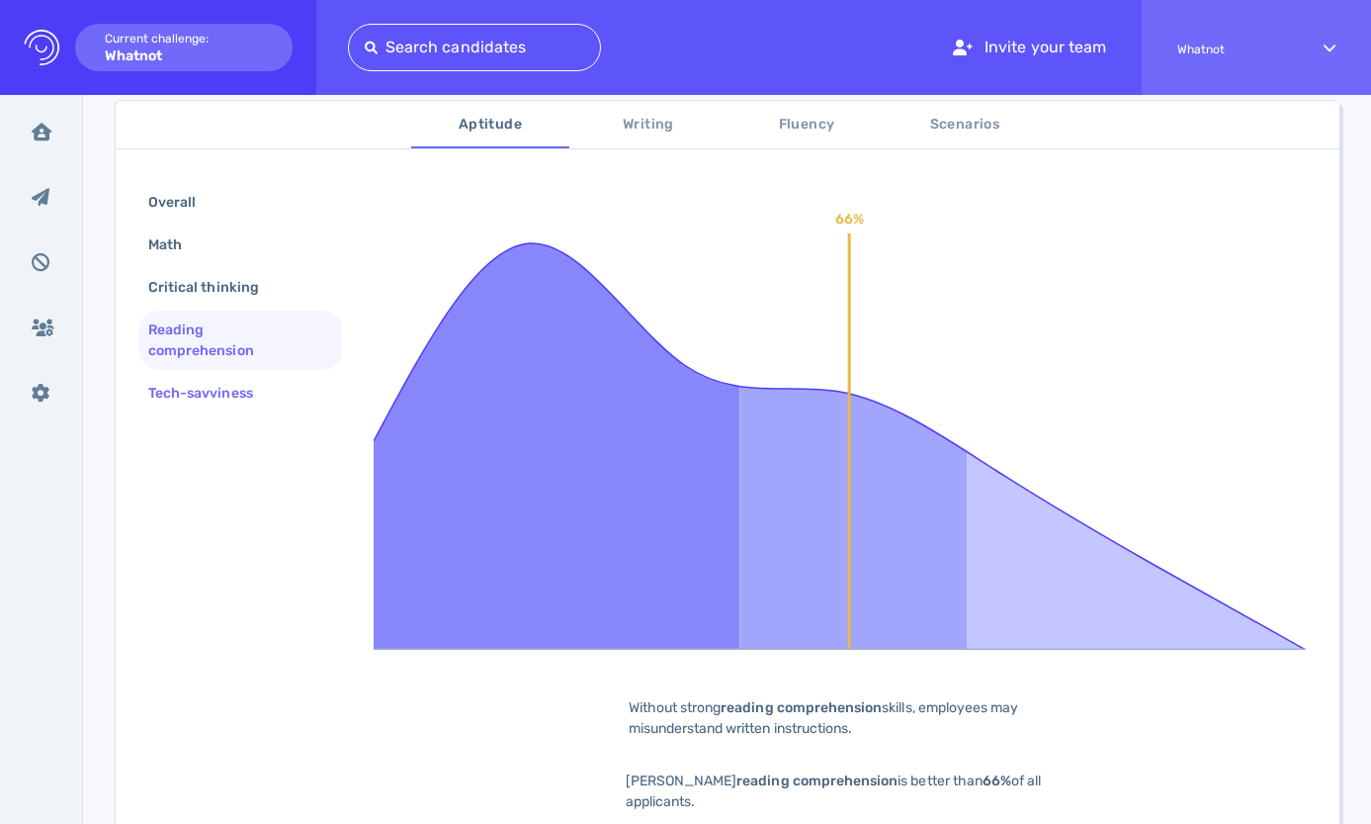
click at [183, 386] on div "Tech-savviness" at bounding box center [210, 393] width 132 height 29
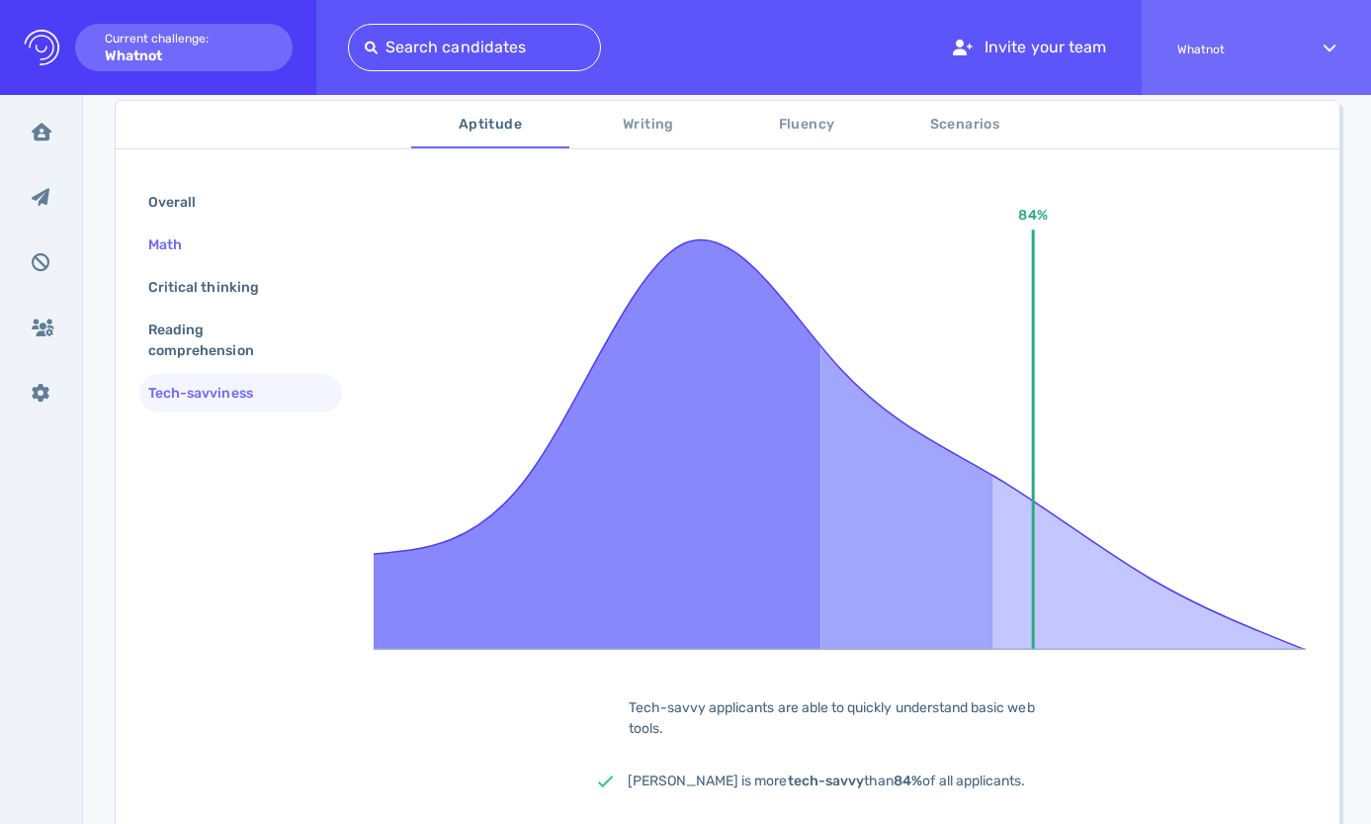
click at [195, 251] on div "Math" at bounding box center [174, 244] width 61 height 29
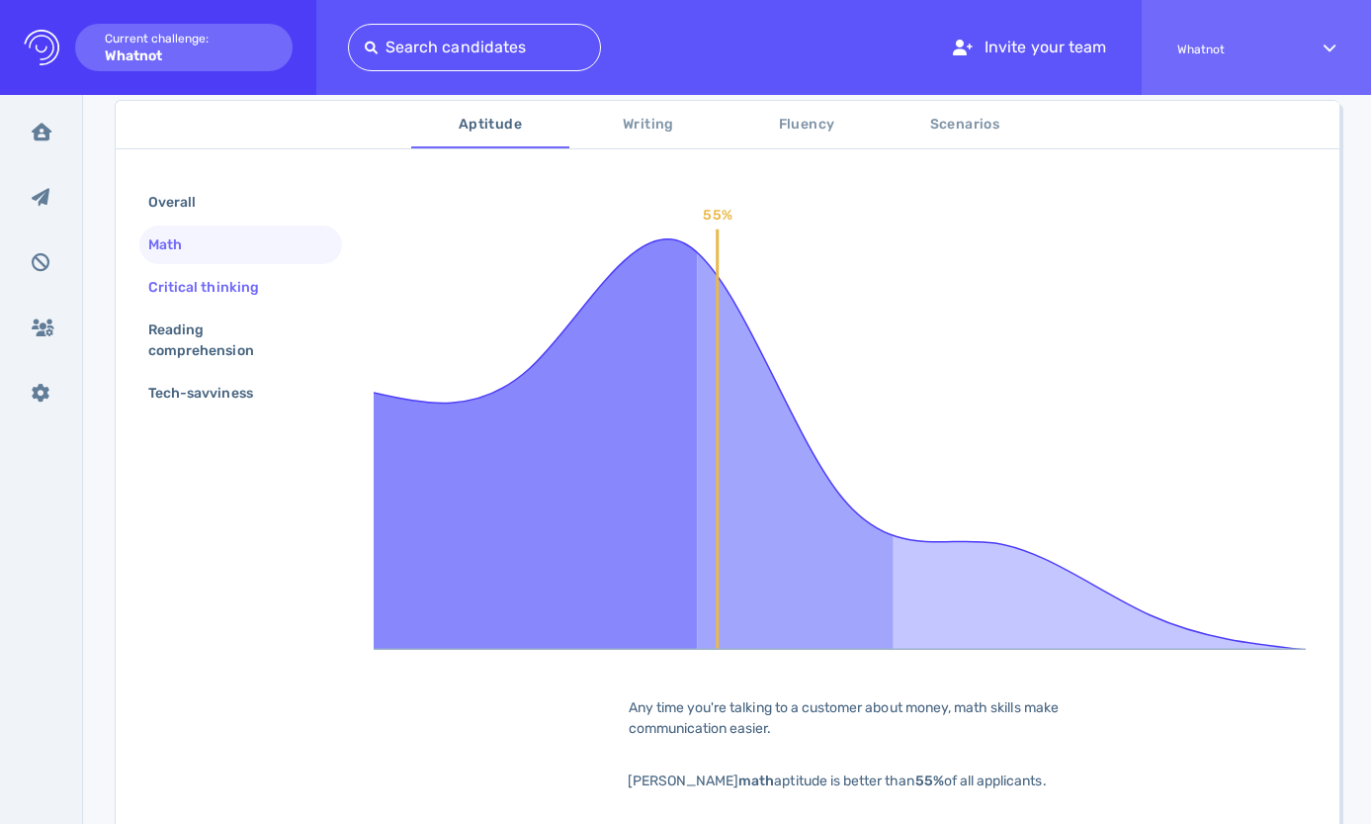
click at [206, 289] on div "Critical thinking" at bounding box center [213, 287] width 138 height 29
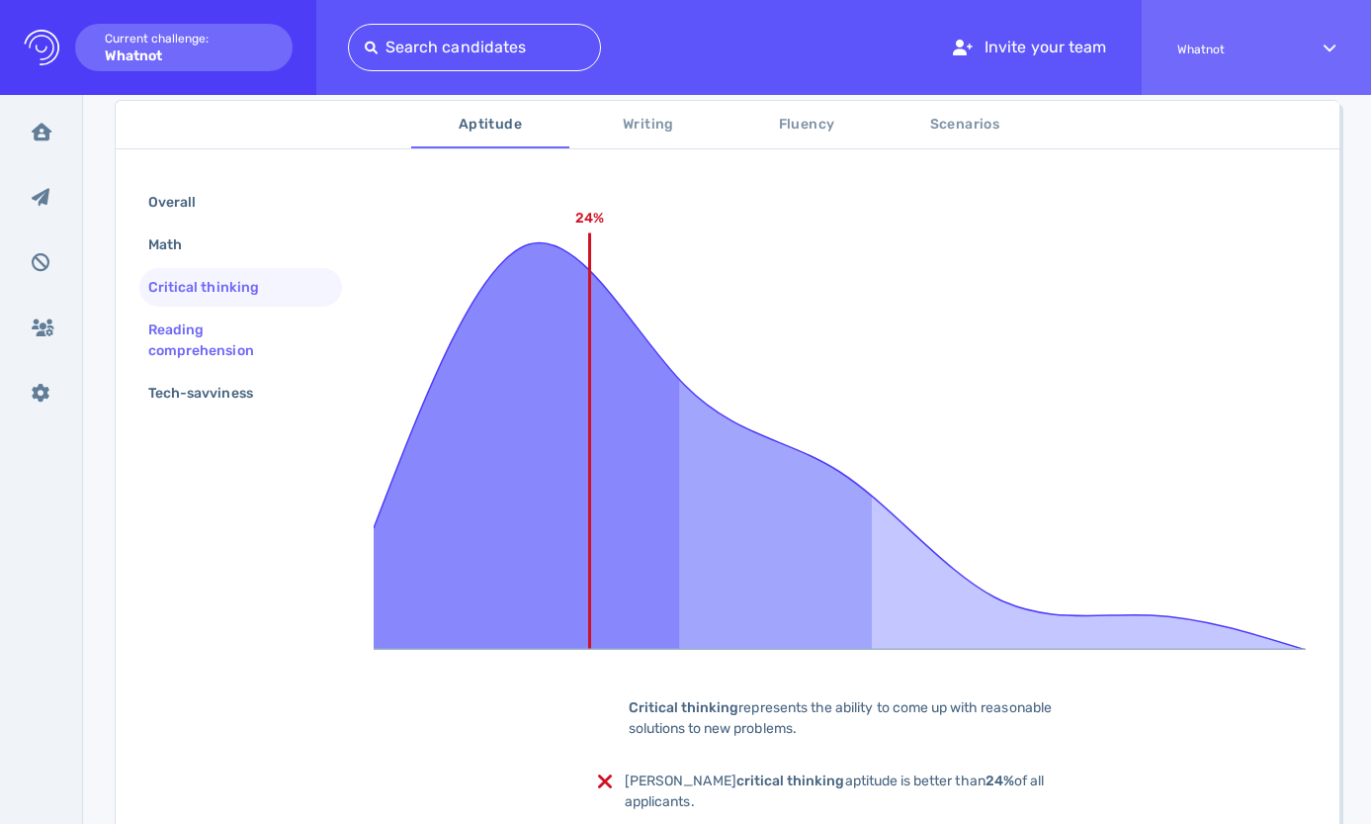
click at [206, 340] on div "Reading comprehension" at bounding box center [232, 339] width 177 height 49
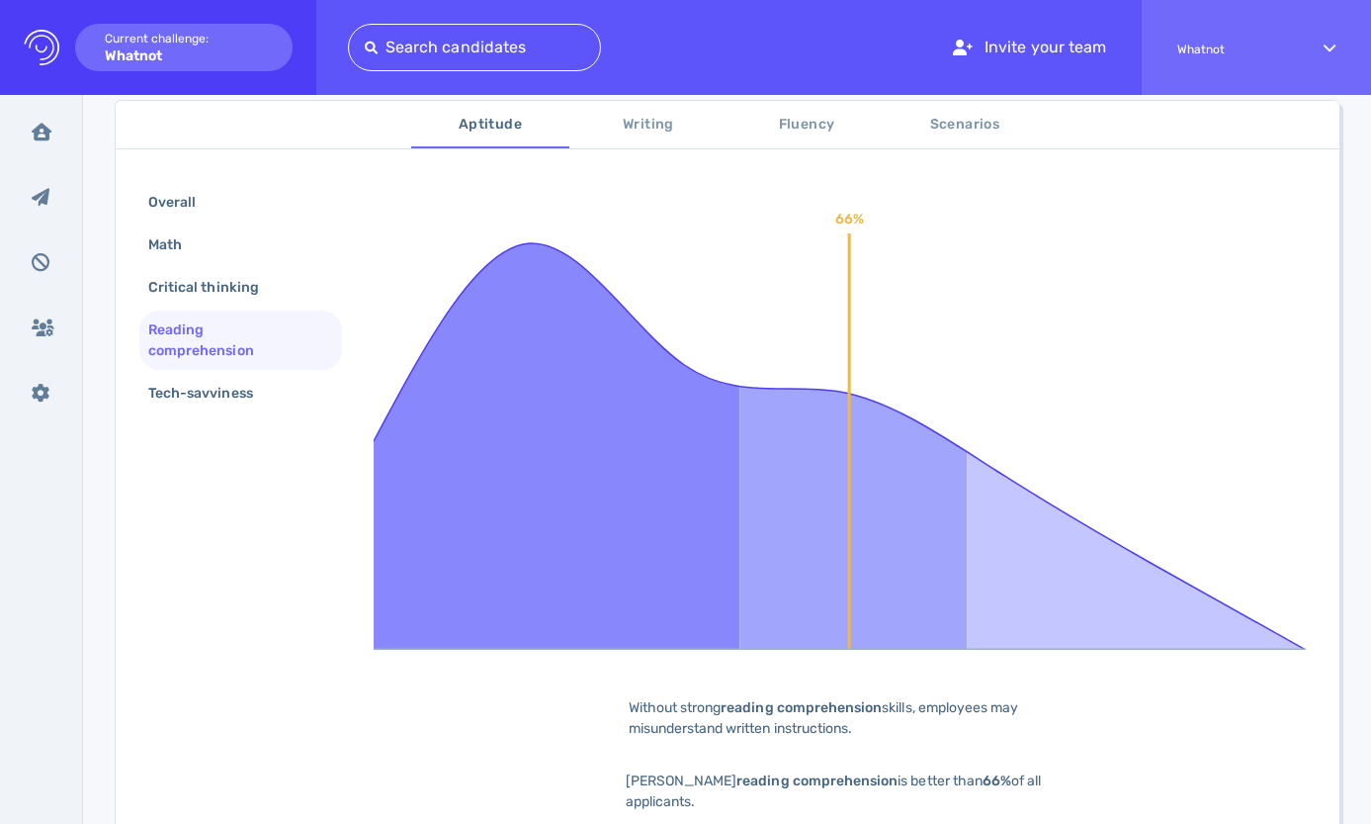
click at [680, 131] on span "Writing" at bounding box center [648, 125] width 134 height 25
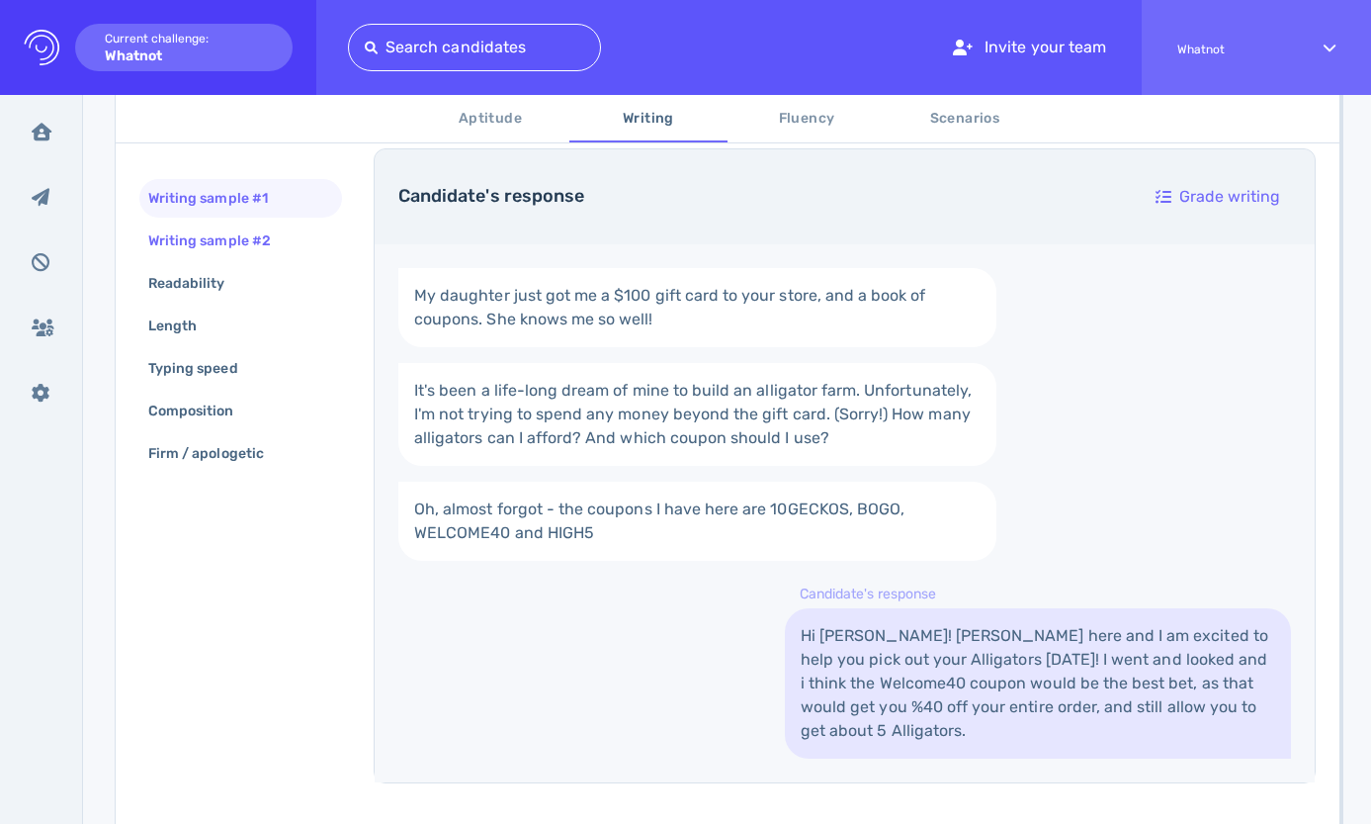
click at [230, 241] on div "Writing sample #2" at bounding box center [219, 240] width 150 height 29
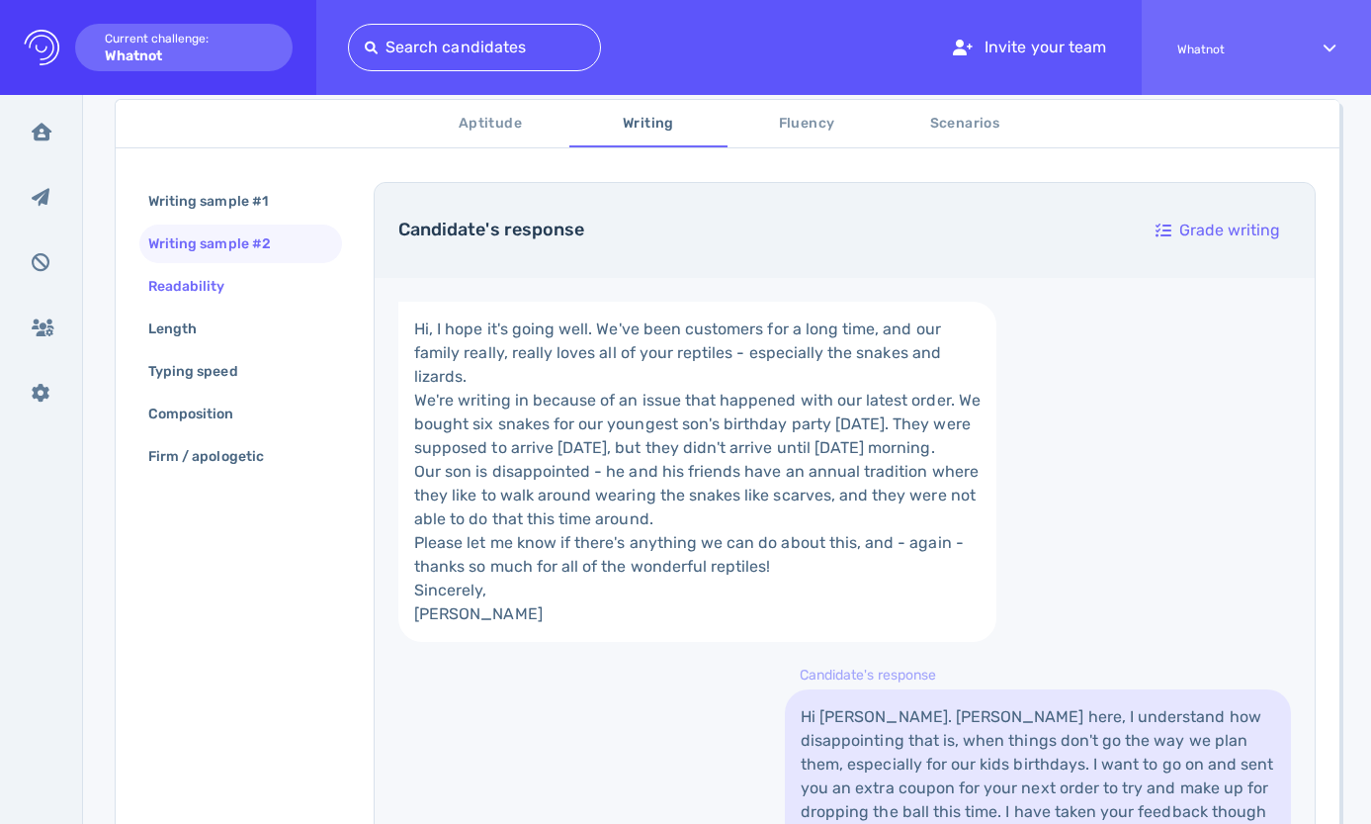
click at [224, 290] on div "Readability" at bounding box center [196, 286] width 105 height 29
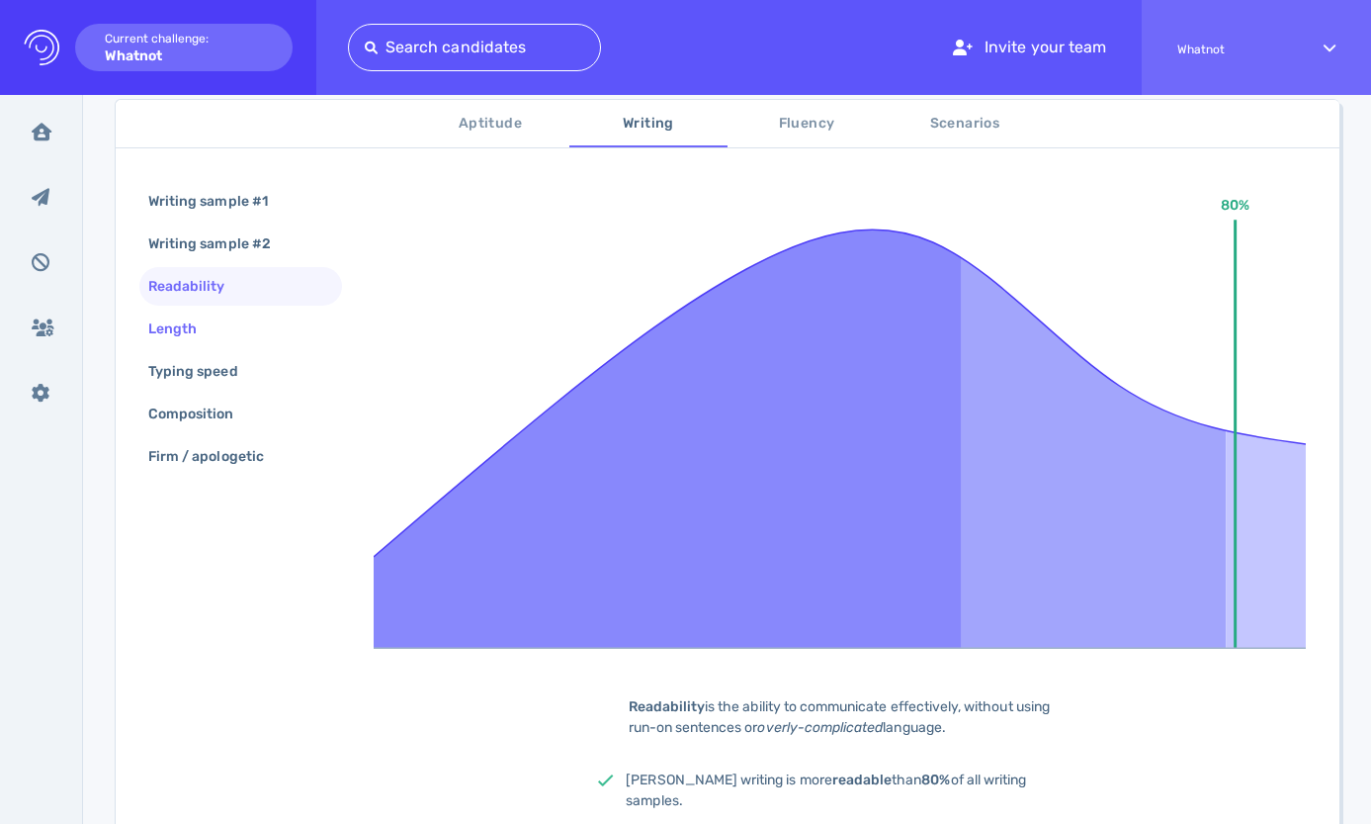
click at [223, 323] on div "Length" at bounding box center [240, 328] width 203 height 39
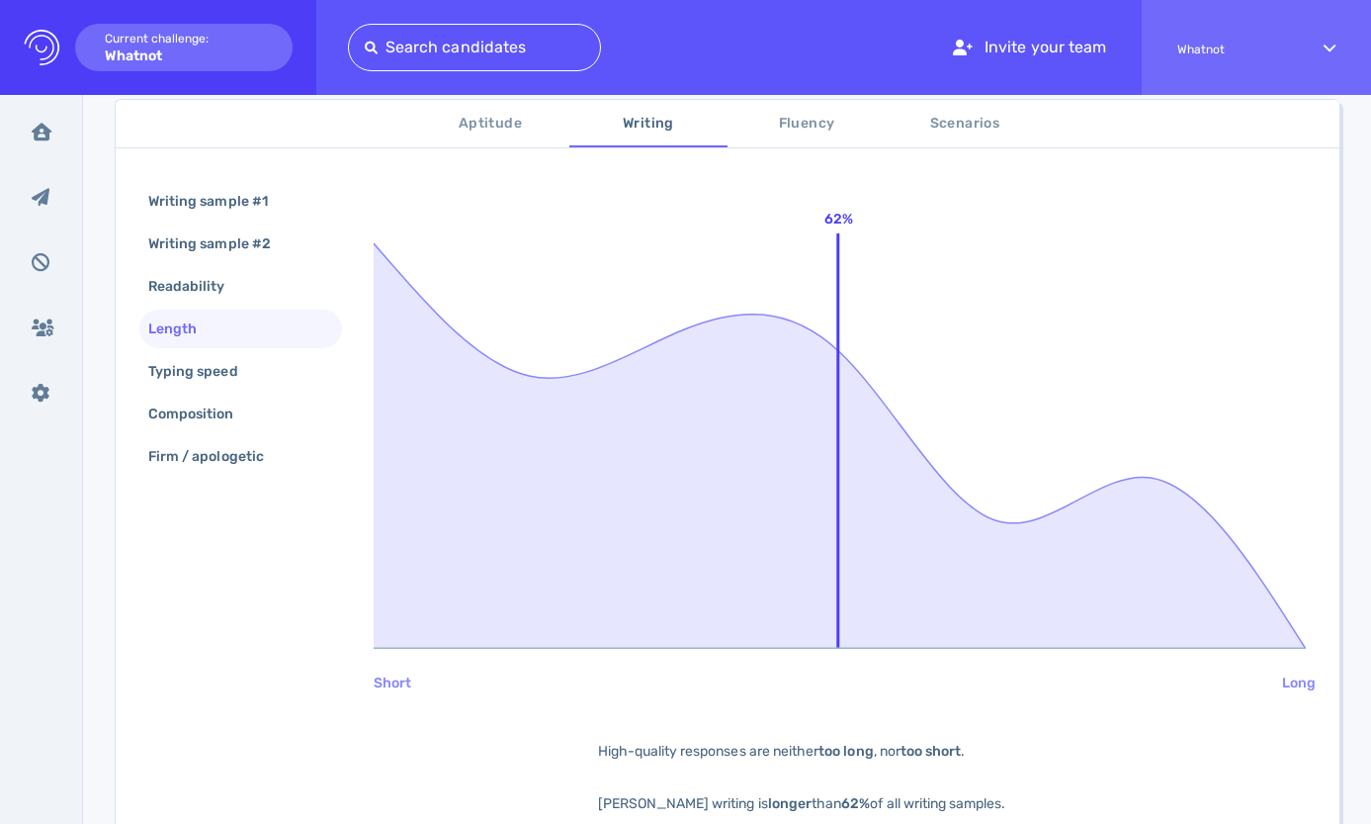
click at [211, 349] on div "Writing sample #1 Writing sample #2 Readability Length Typing speed Composition…" at bounding box center [240, 331] width 203 height 298
click at [205, 366] on div "Typing speed" at bounding box center [203, 371] width 118 height 29
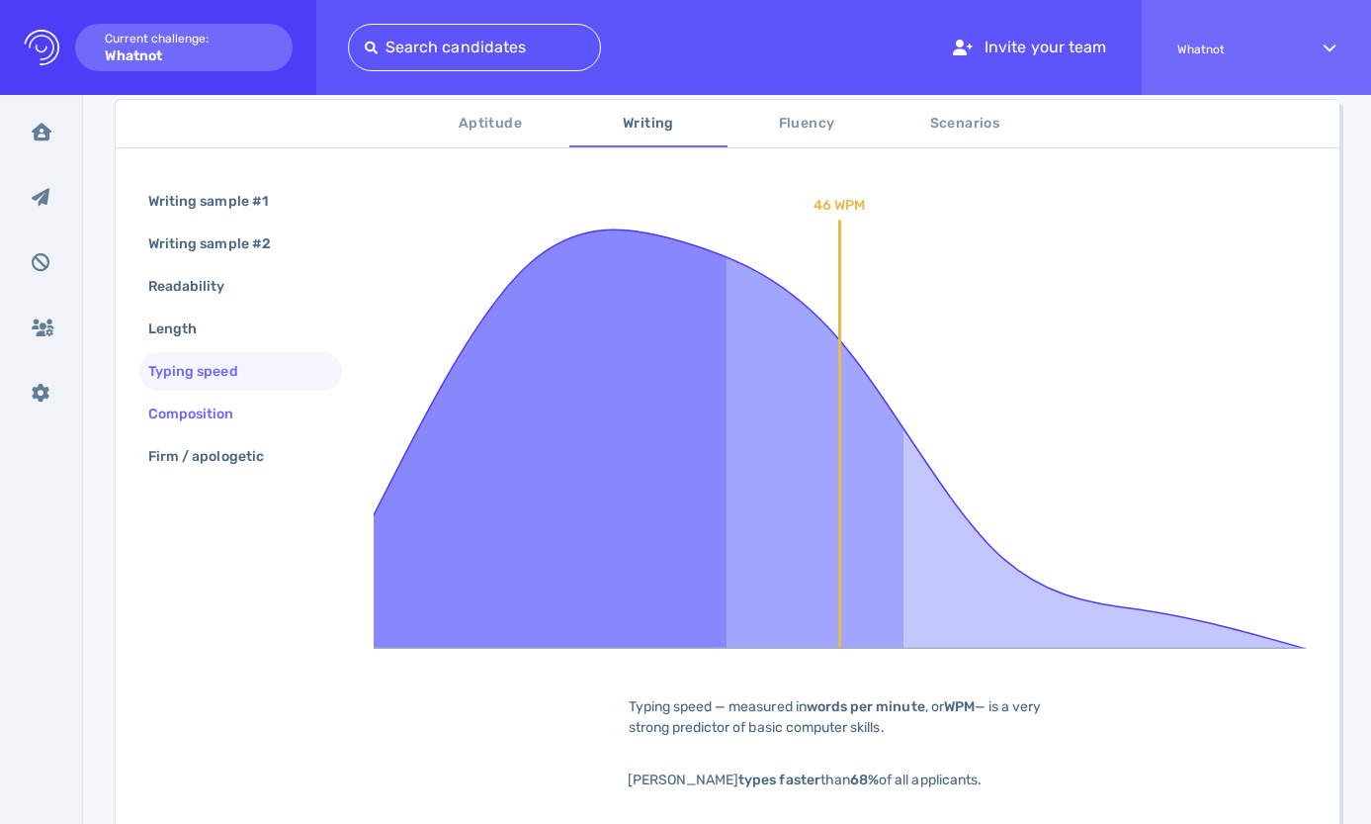
click at [214, 409] on div "Composition" at bounding box center [201, 413] width 114 height 29
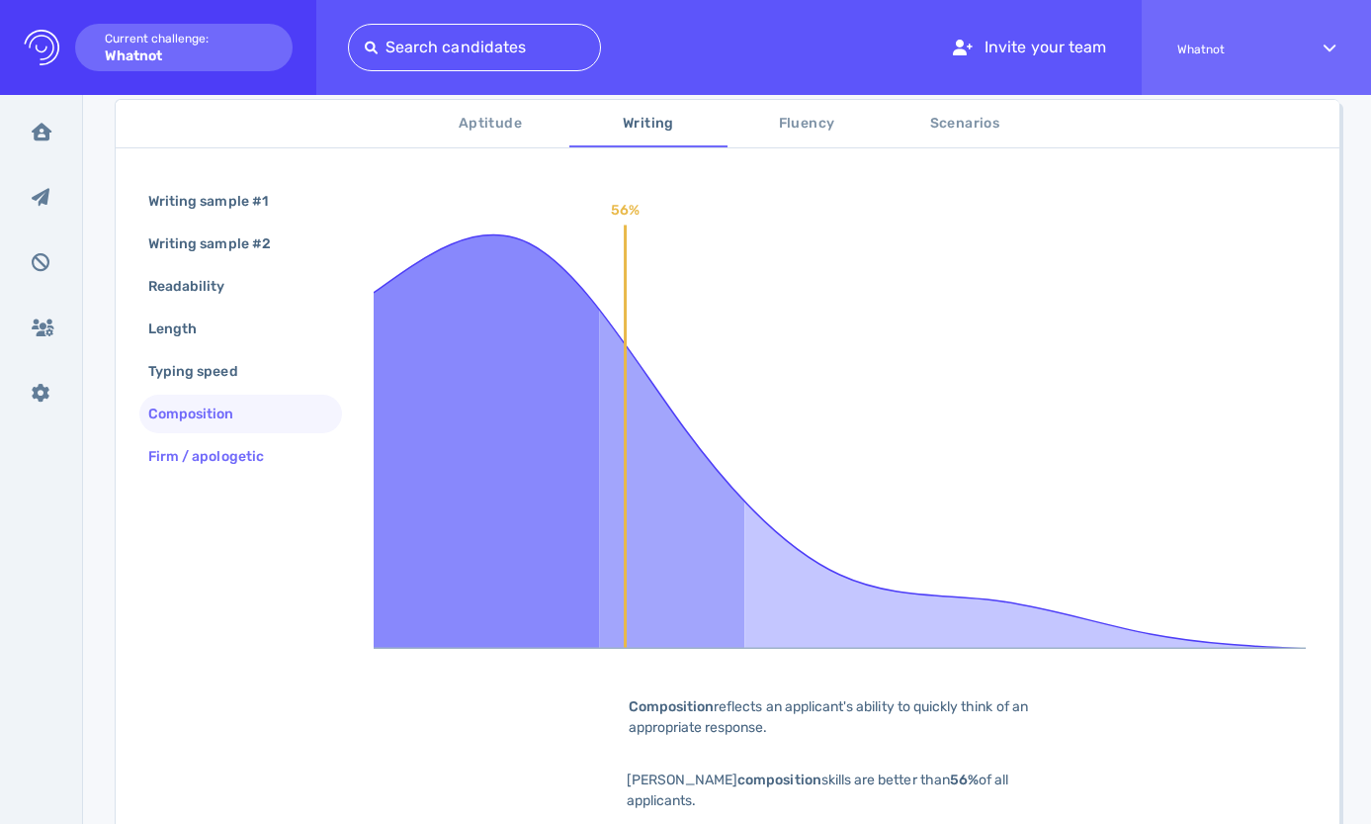
click at [226, 458] on div "Firm / apologetic" at bounding box center [215, 456] width 143 height 29
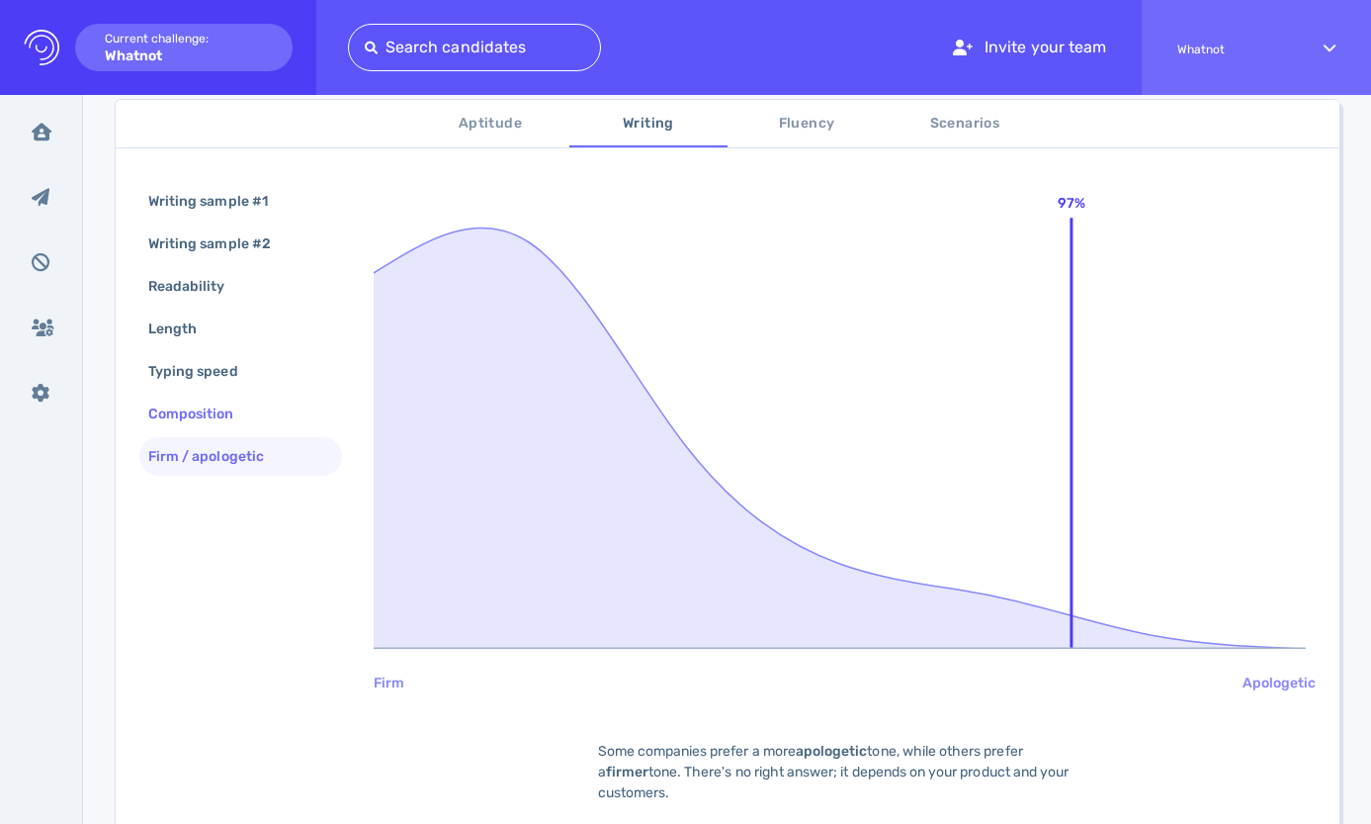
click at [214, 421] on div "Composition" at bounding box center [201, 413] width 114 height 29
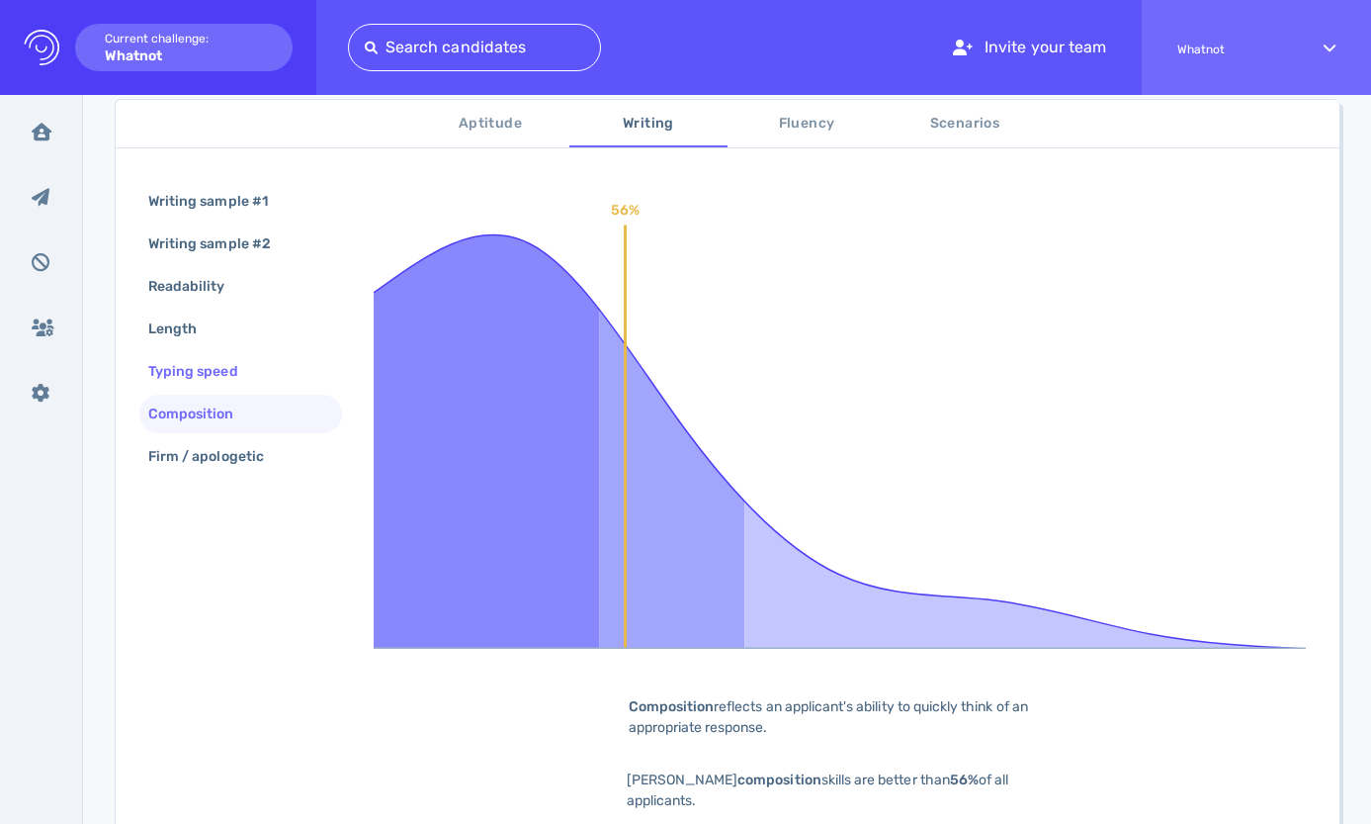
click at [228, 358] on div "Typing speed" at bounding box center [203, 371] width 118 height 29
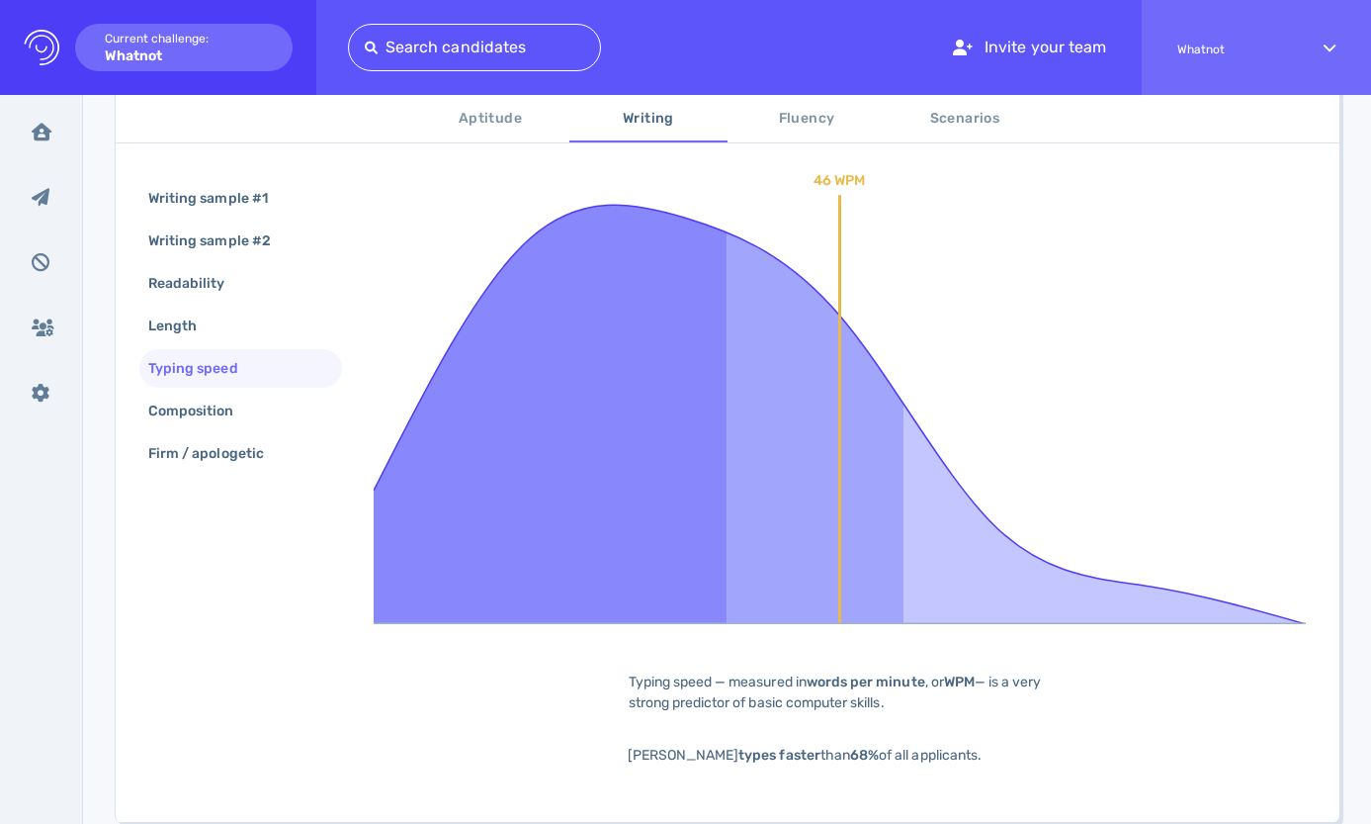
scroll to position [363, 0]
click at [224, 282] on div "Readability" at bounding box center [196, 283] width 105 height 29
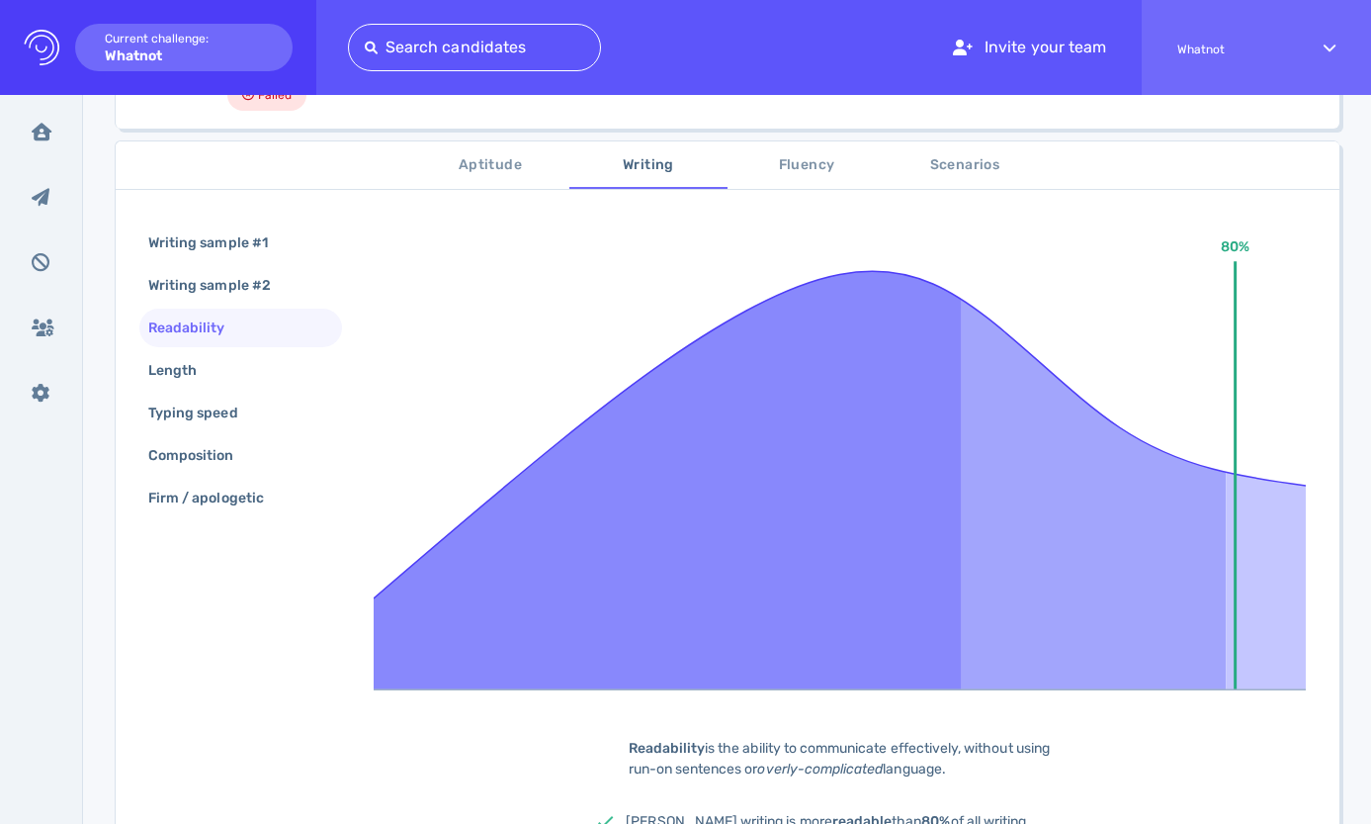
scroll to position [207, 0]
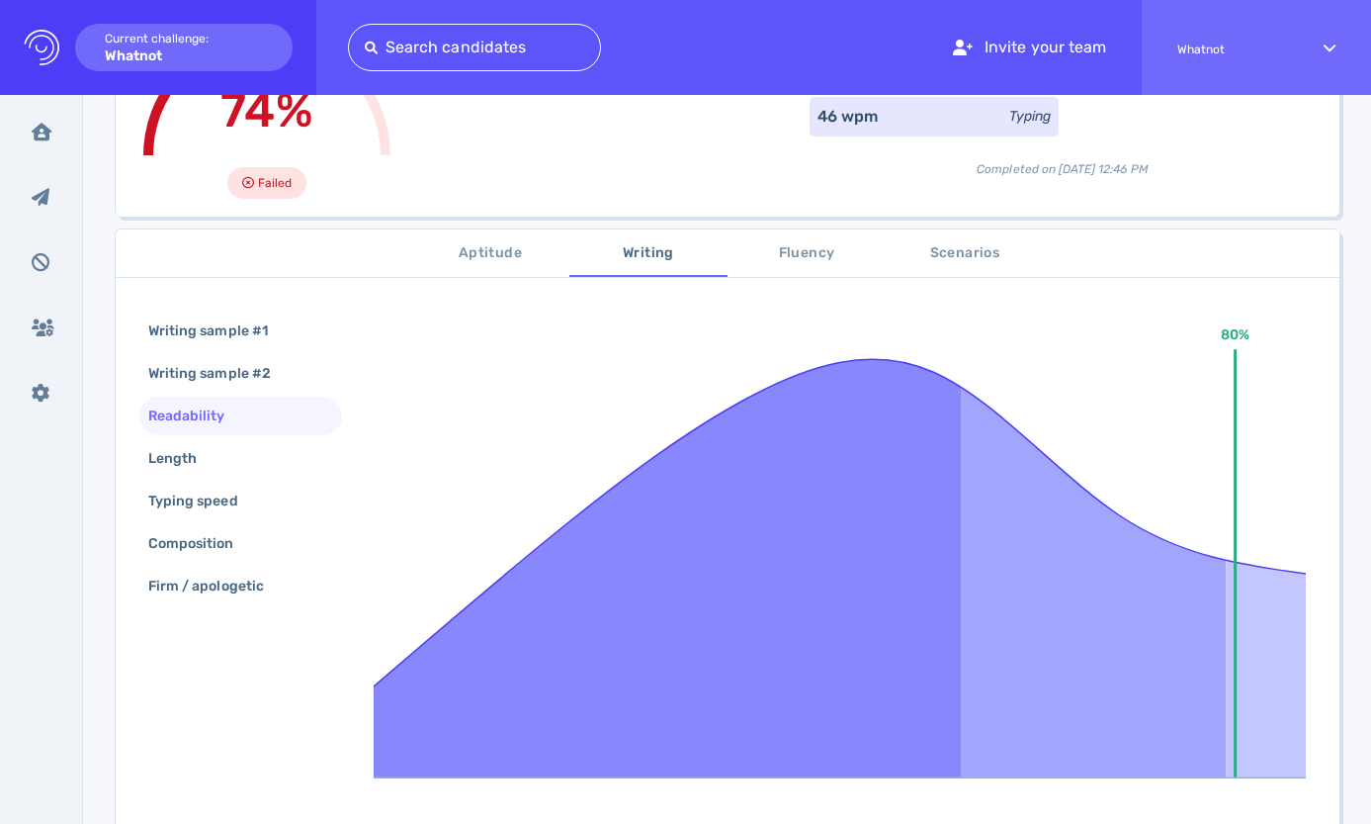
click at [822, 250] on span "Fluency" at bounding box center [807, 253] width 134 height 25
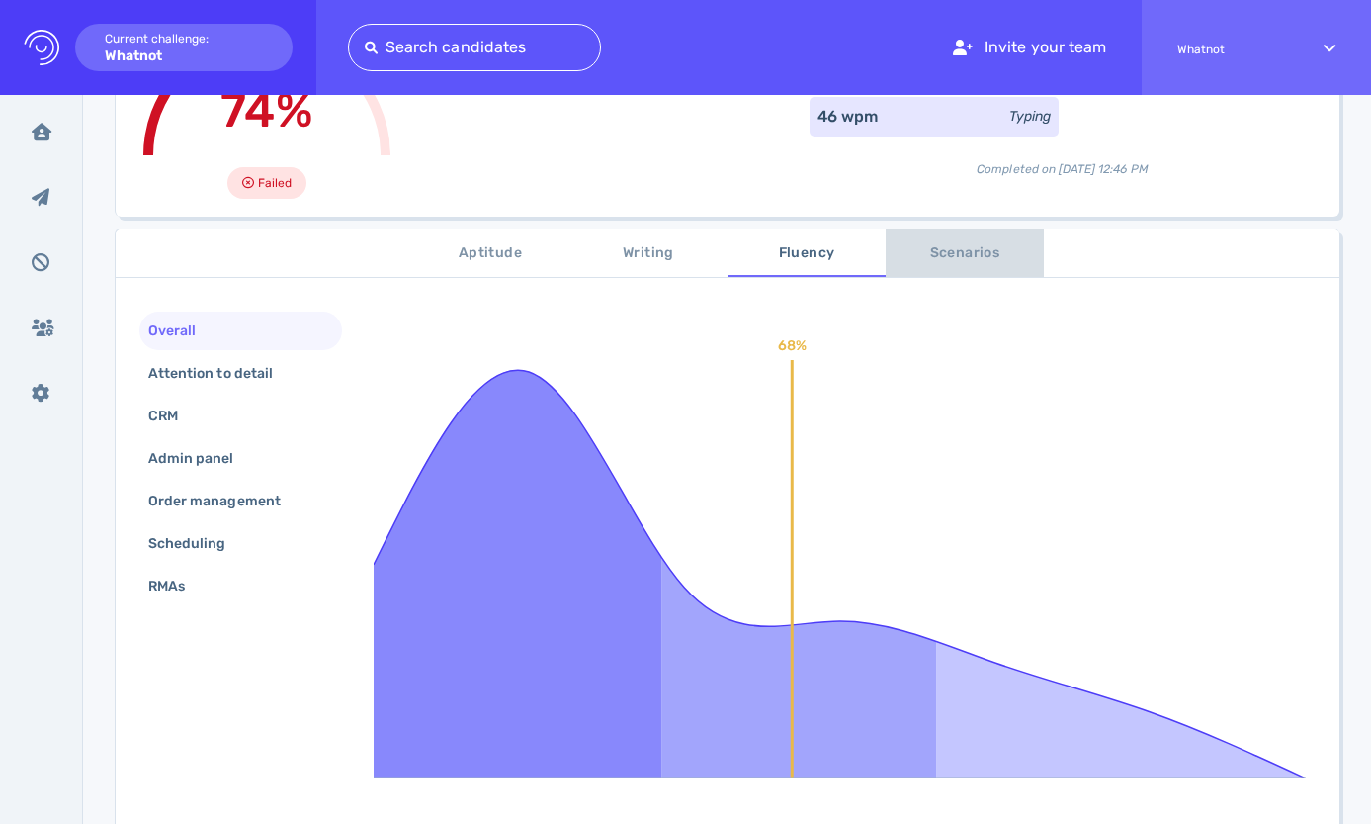
click at [974, 251] on span "Scenarios" at bounding box center [965, 253] width 134 height 25
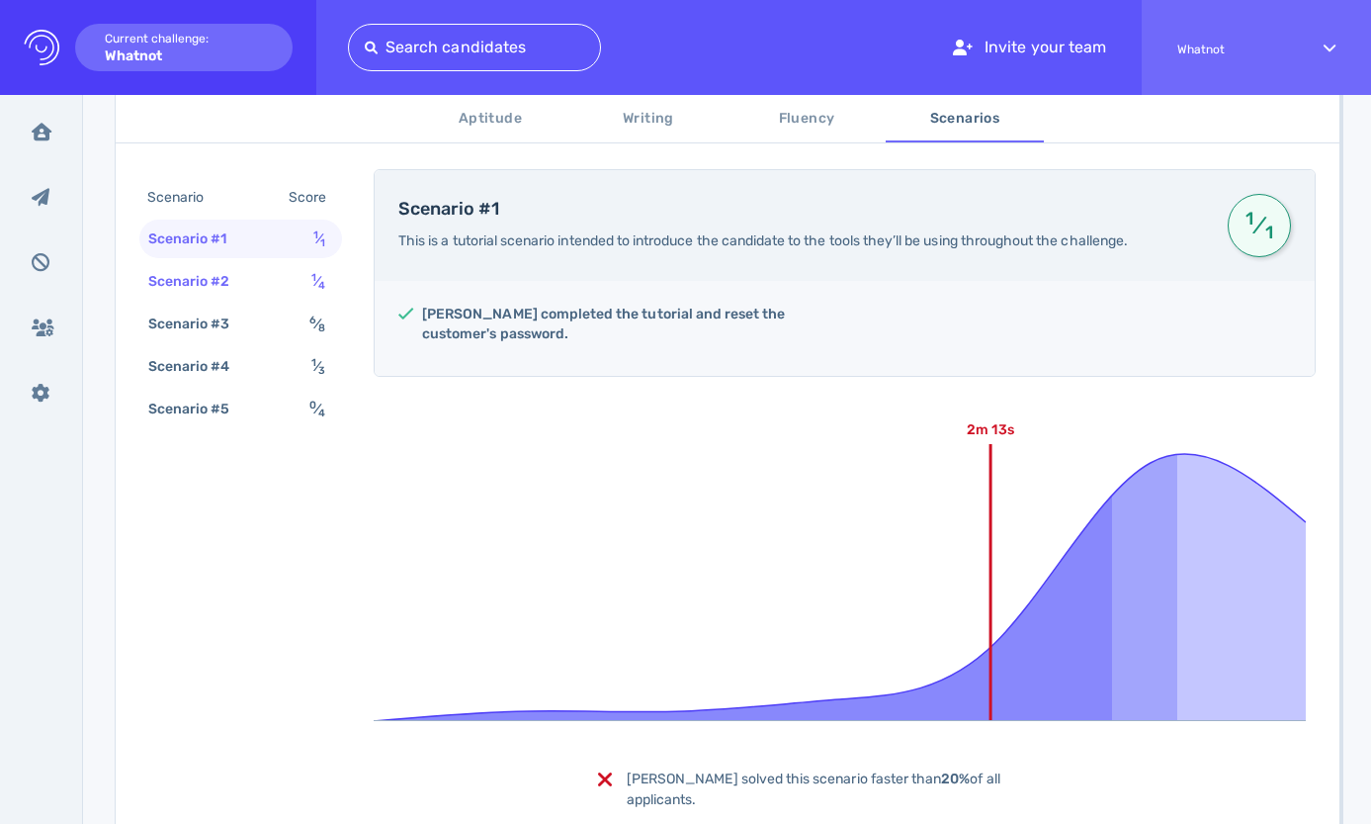
scroll to position [348, 0]
click at [253, 277] on div "Scenario #2 1 ⁄ 4" at bounding box center [240, 281] width 203 height 39
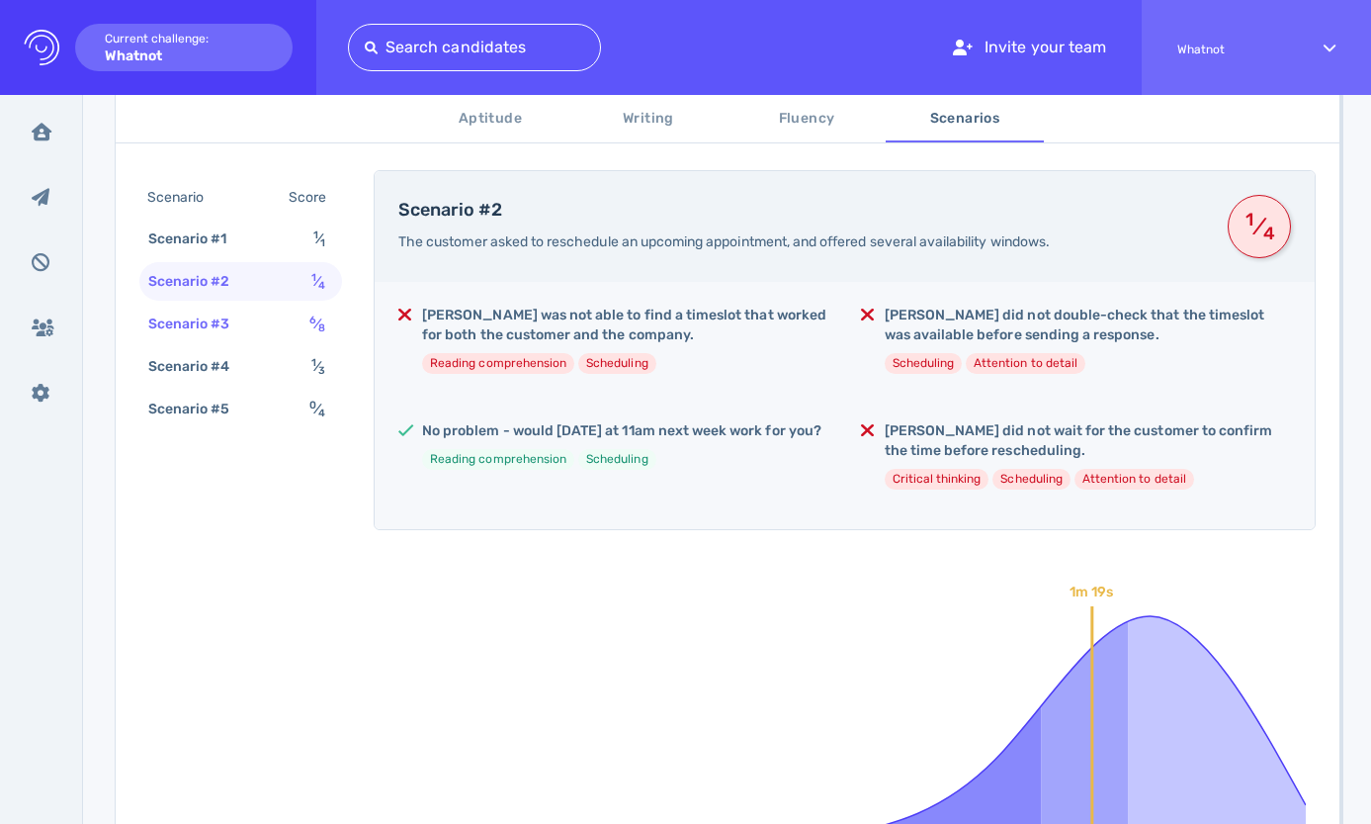
click at [258, 321] on div "Scenario #3 6 ⁄ 8" at bounding box center [240, 324] width 203 height 39
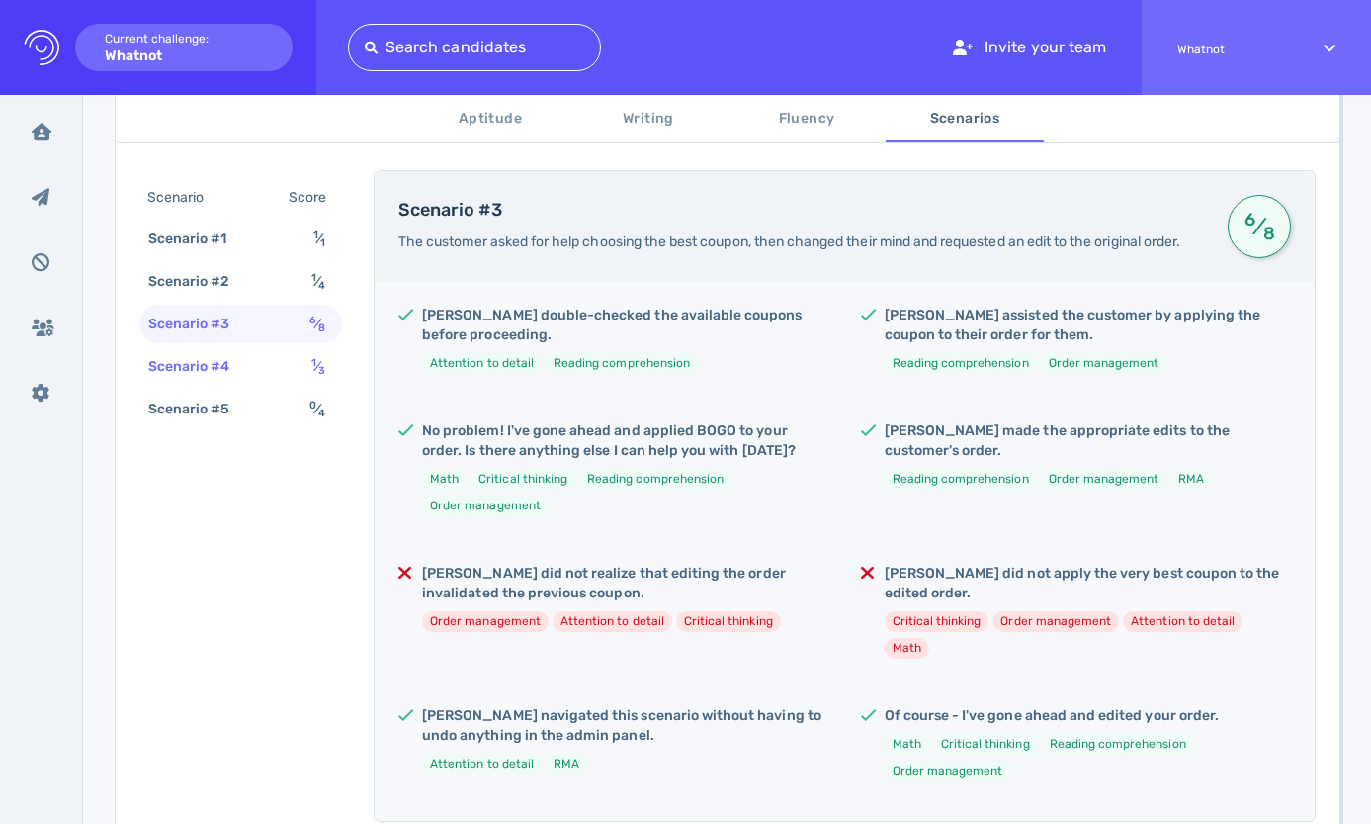
click at [266, 379] on div "Scenario #4 1 ⁄ 3" at bounding box center [240, 366] width 203 height 39
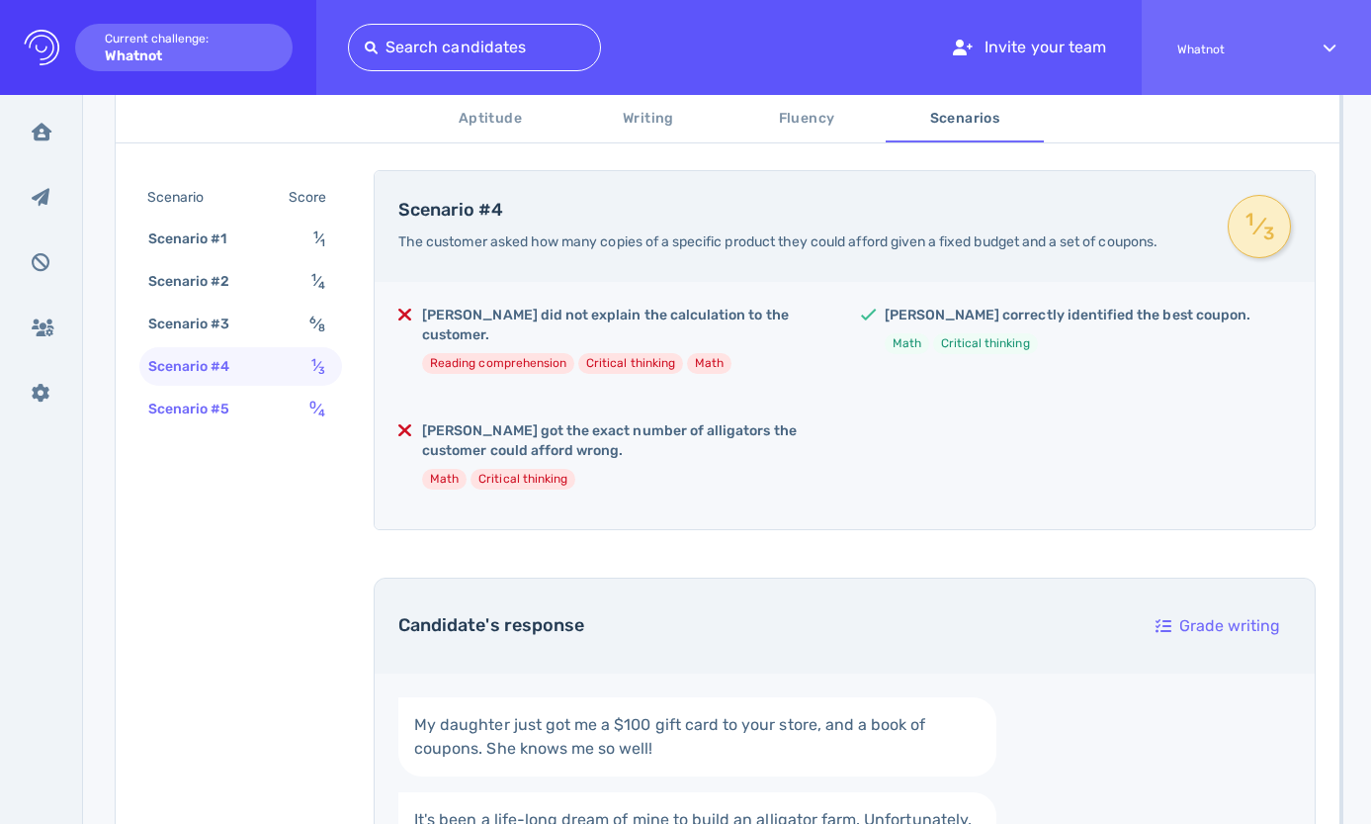
click at [271, 409] on div "Scenario #5 0 ⁄ 4" at bounding box center [240, 409] width 203 height 39
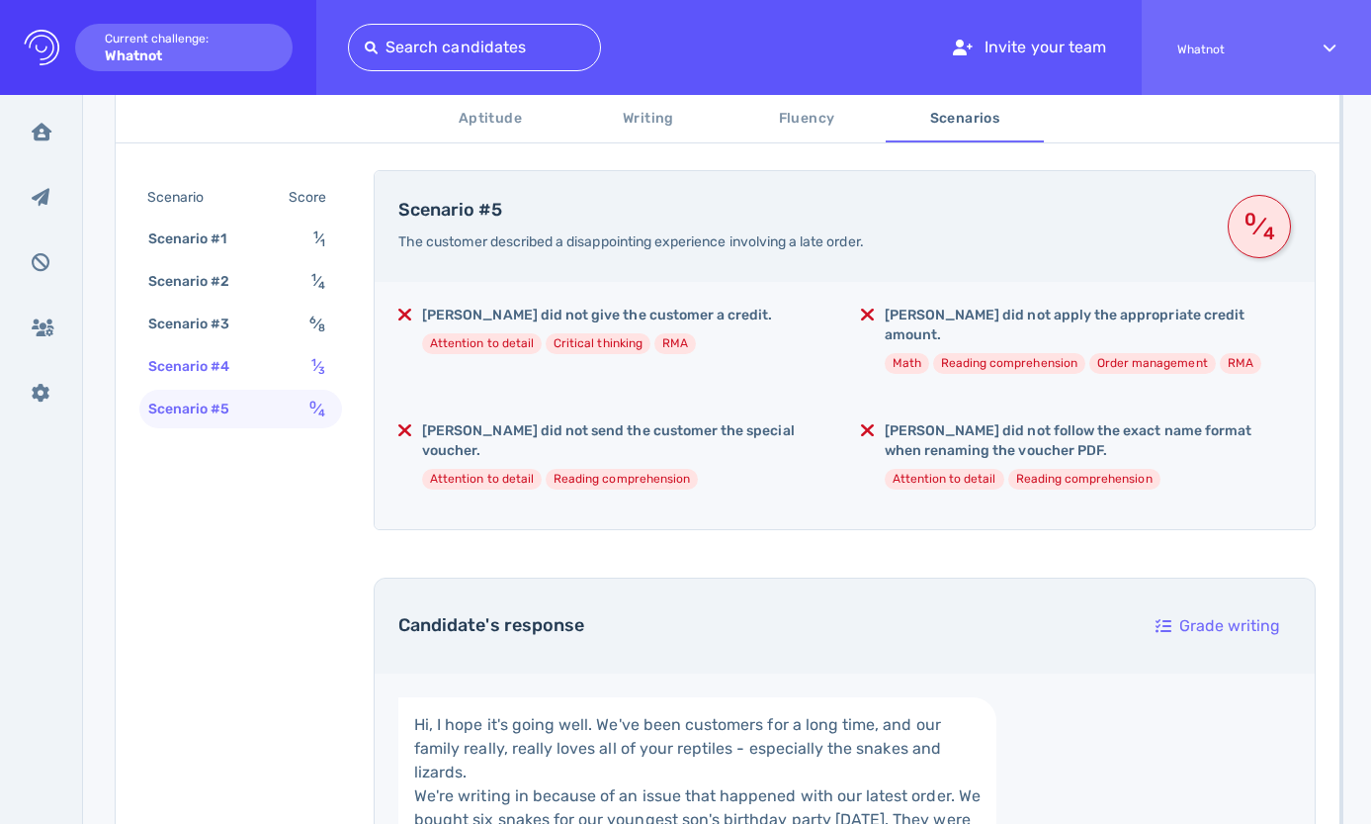
click at [238, 375] on div "Scenario #4" at bounding box center [199, 366] width 110 height 29
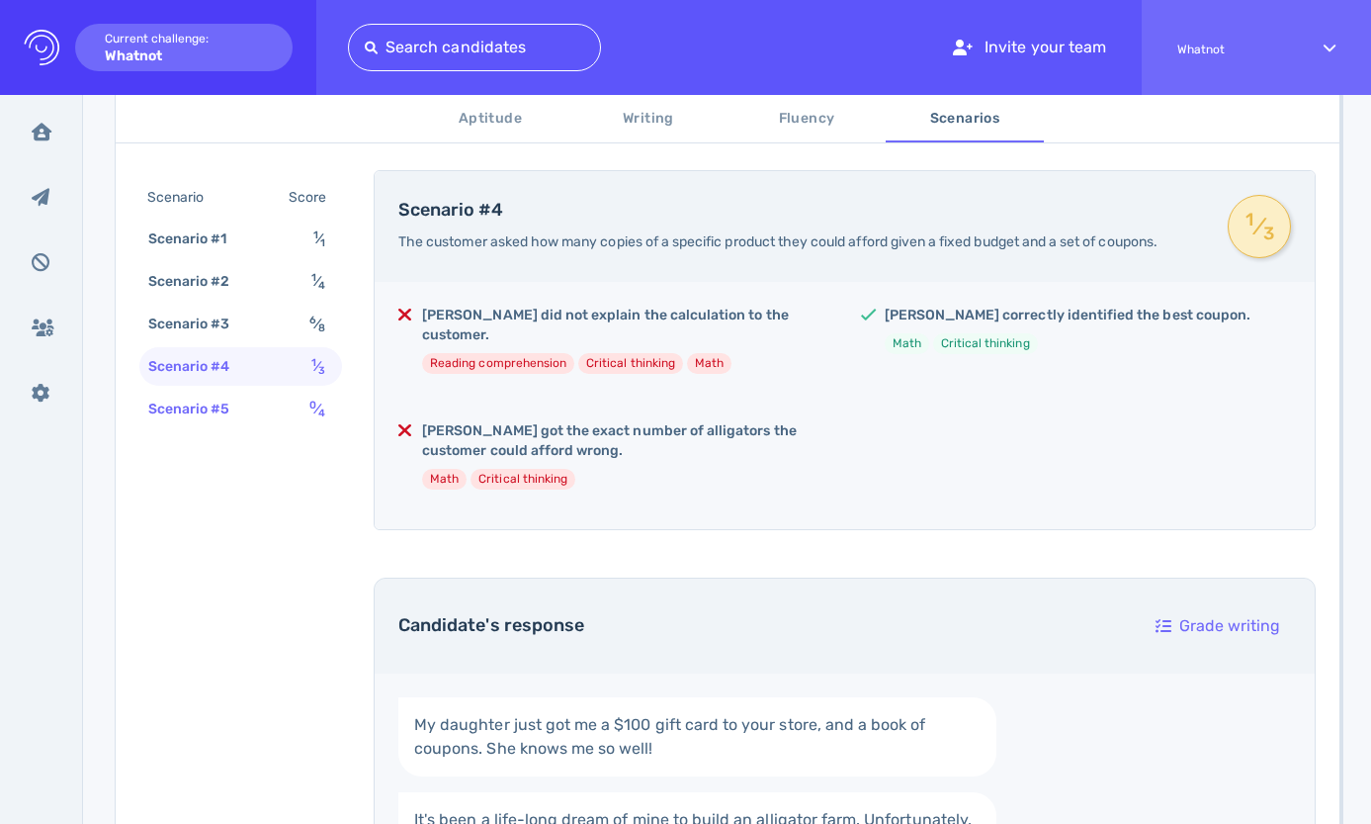
click at [239, 402] on div "Scenario #5" at bounding box center [199, 408] width 110 height 29
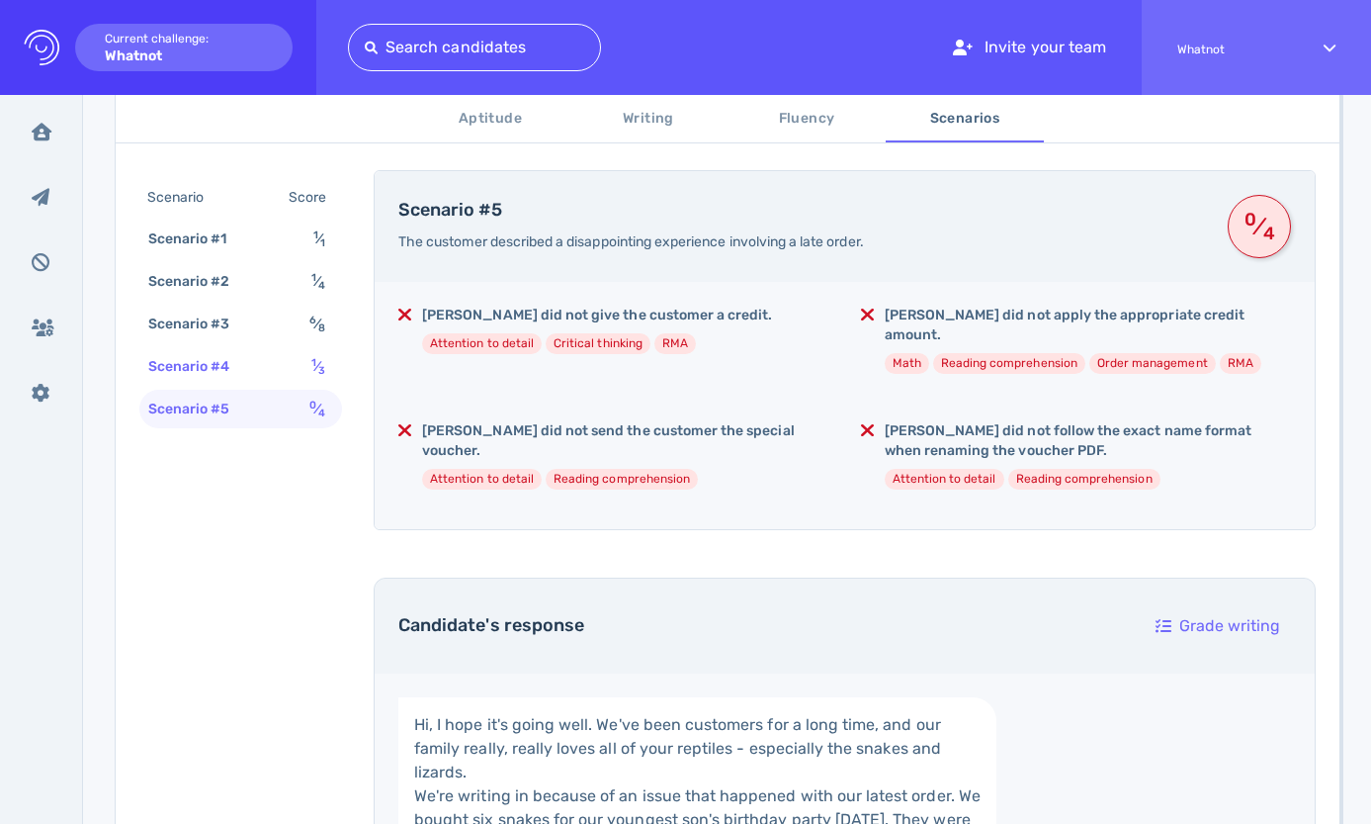
click at [231, 370] on div "Scenario #4" at bounding box center [199, 366] width 110 height 29
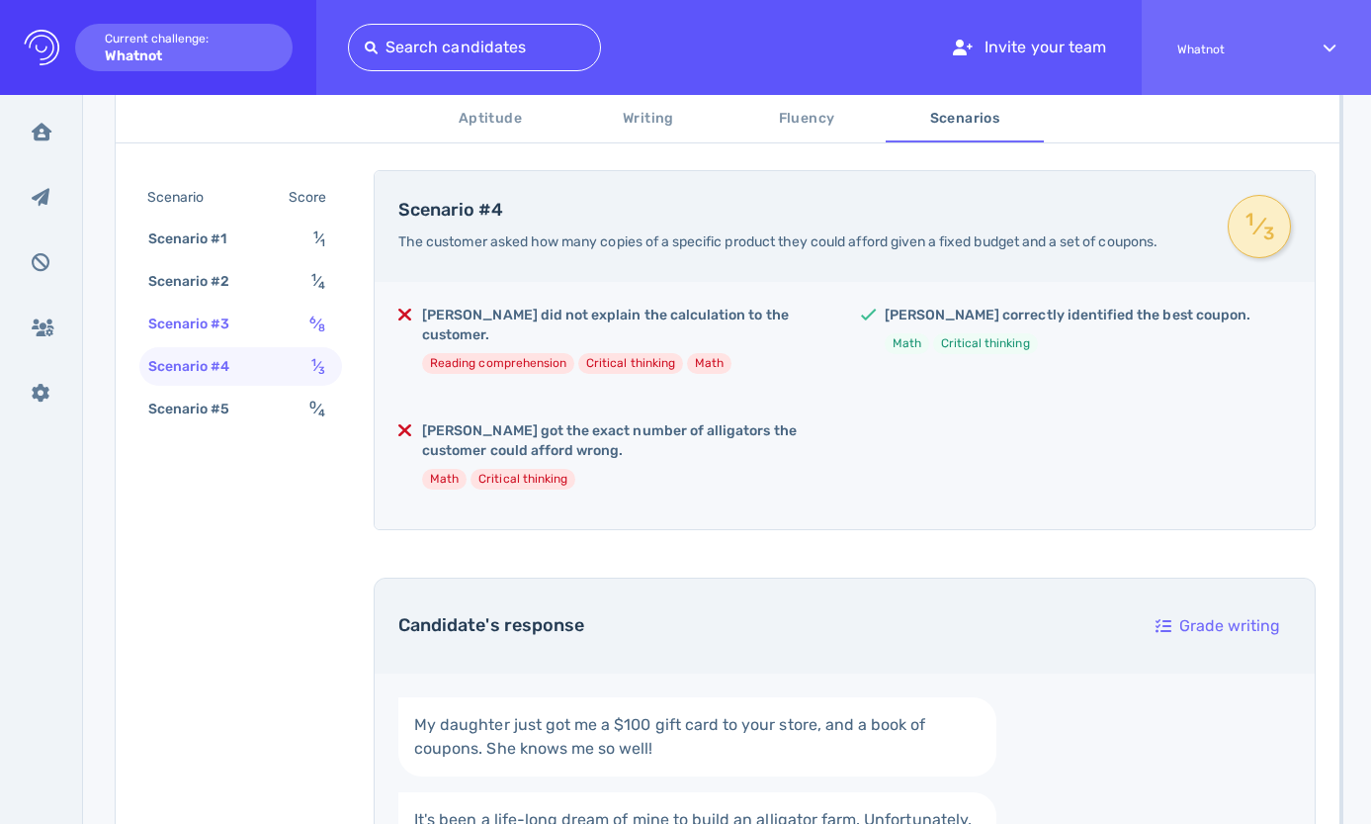
click at [251, 313] on div "Scenario #3" at bounding box center [199, 323] width 110 height 29
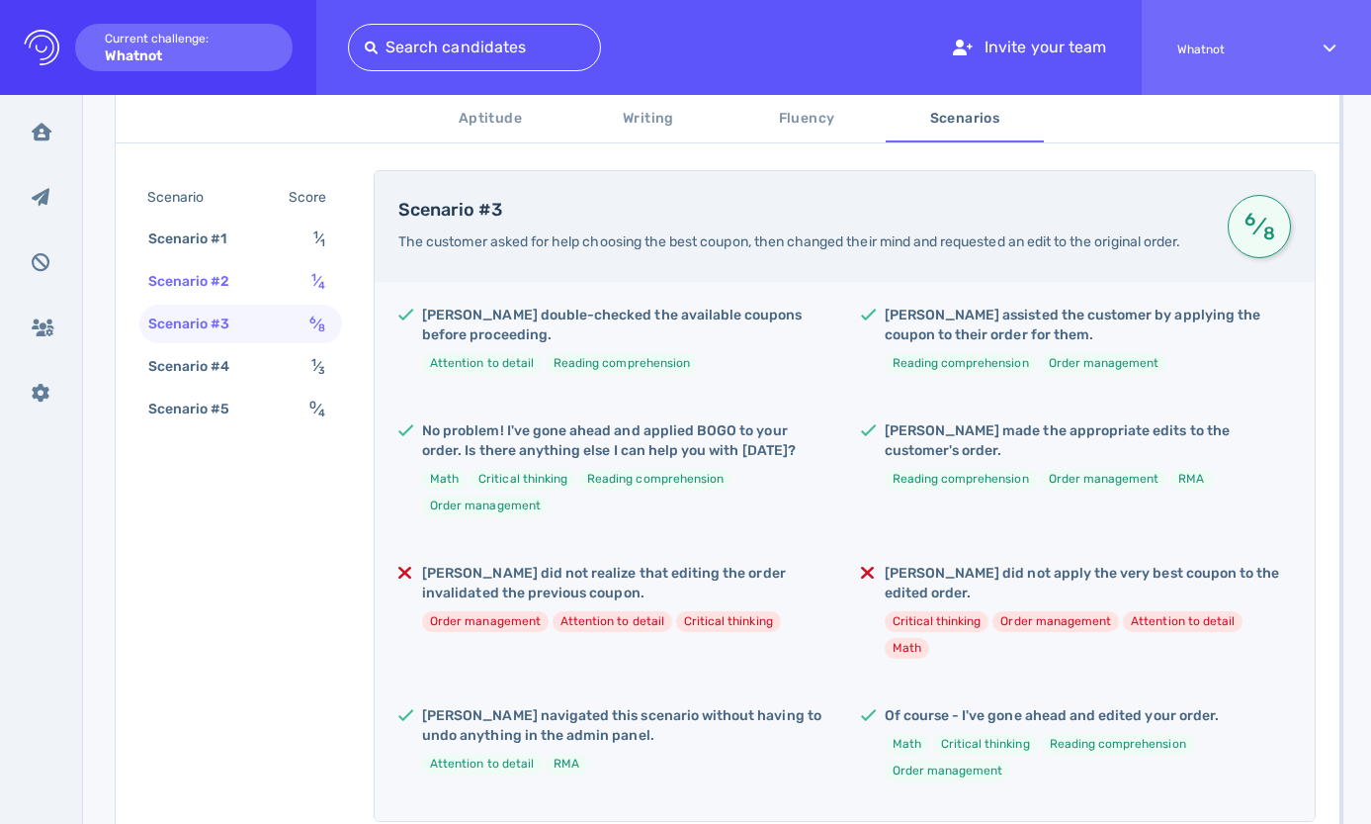
click at [262, 280] on div "Scenario #2 1 ⁄ 4" at bounding box center [240, 281] width 203 height 39
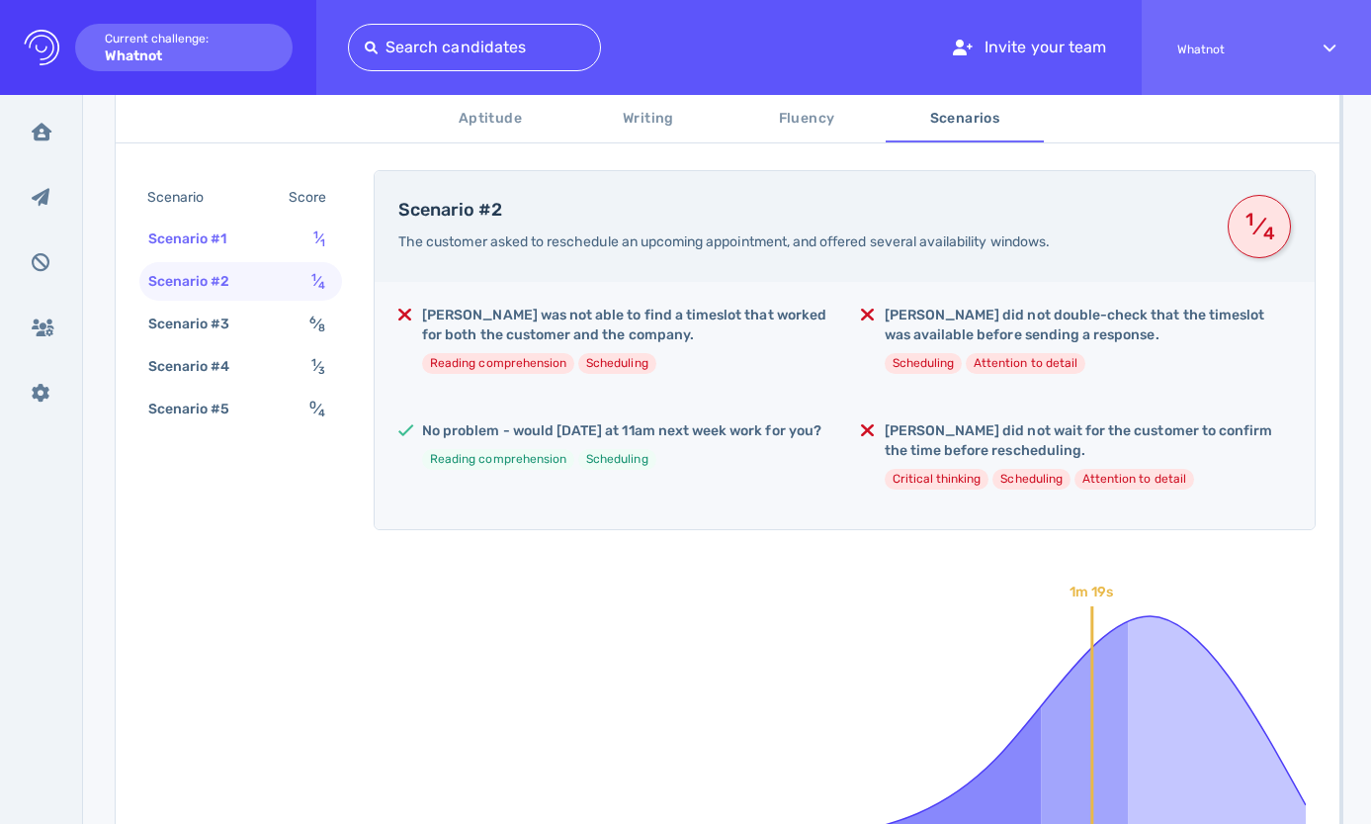
click at [265, 248] on div "Scenario #1 1 ⁄ 1" at bounding box center [240, 238] width 203 height 39
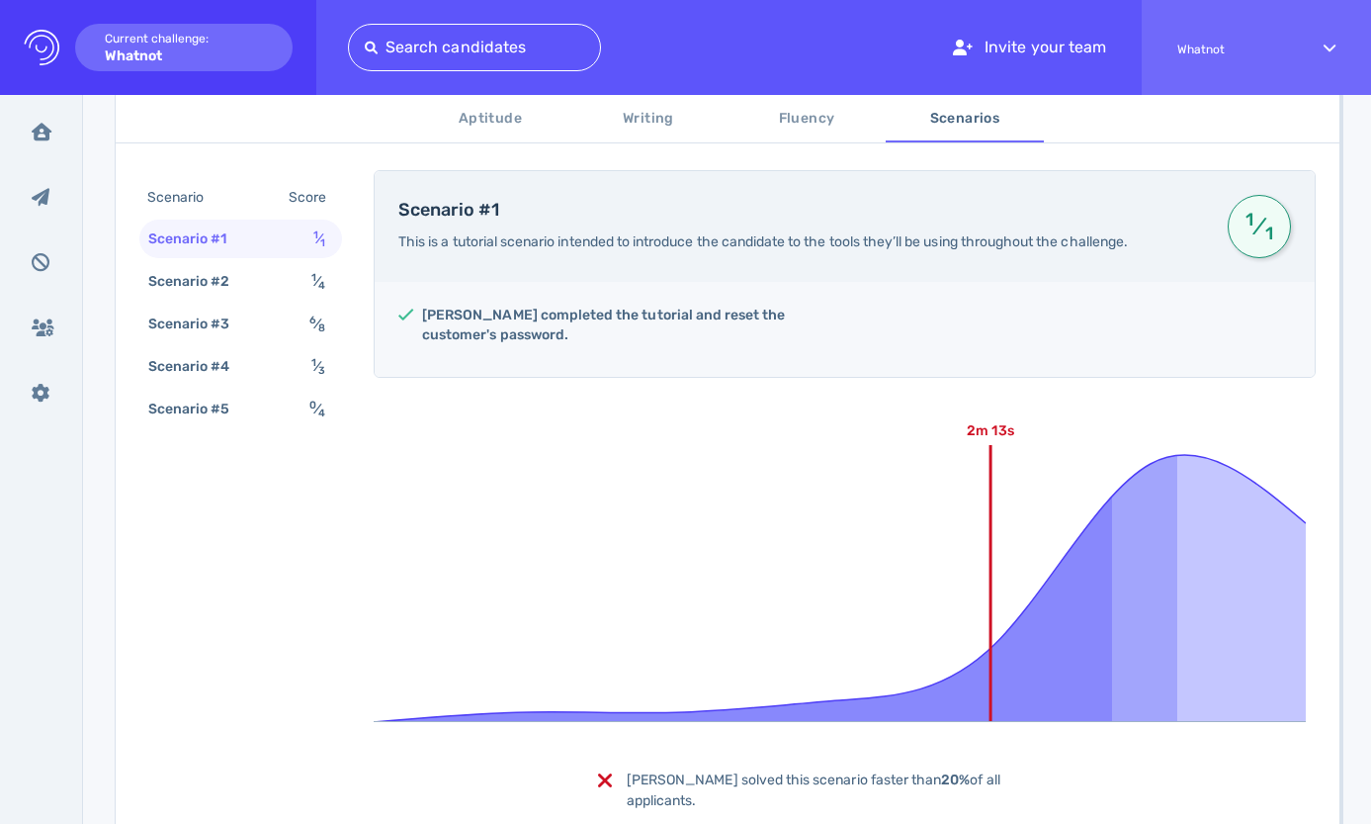
click at [487, 126] on span "Aptitude" at bounding box center [490, 119] width 134 height 25
